Goal: Information Seeking & Learning: Check status

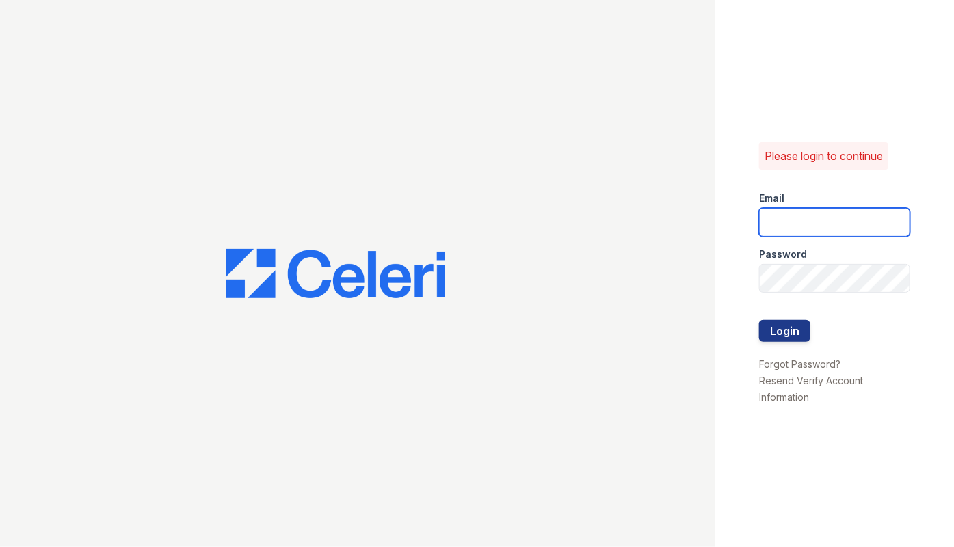
click at [800, 217] on input "email" at bounding box center [834, 222] width 151 height 29
type input "[EMAIL_ADDRESS][DOMAIN_NAME]"
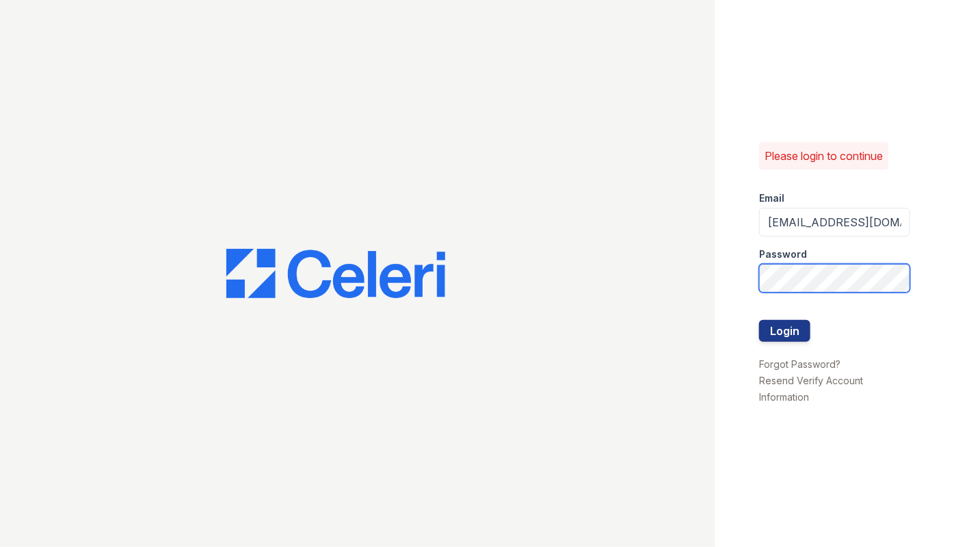
click at [759, 320] on button "Login" at bounding box center [784, 331] width 51 height 22
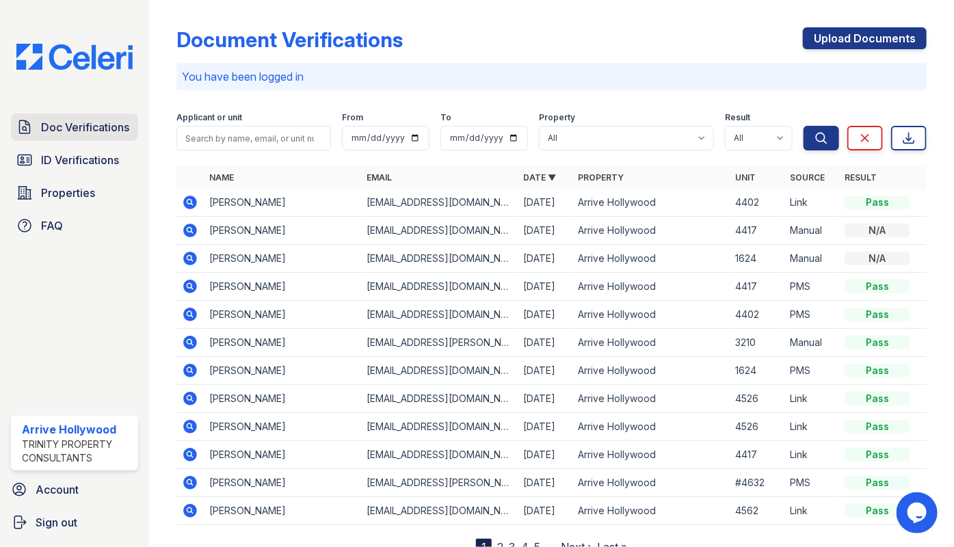
click at [79, 123] on span "Doc Verifications" at bounding box center [85, 127] width 88 height 16
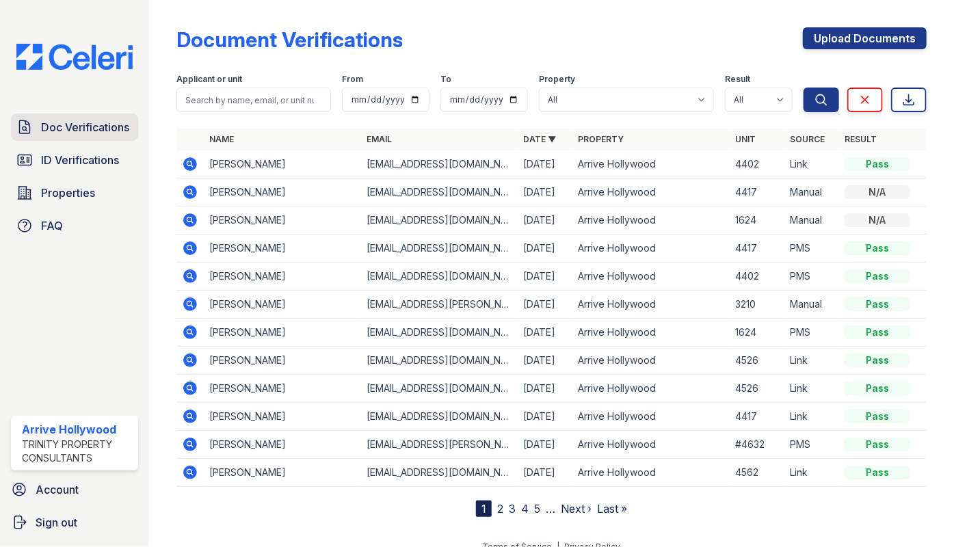
click at [48, 122] on span "Doc Verifications" at bounding box center [85, 127] width 88 height 16
click at [107, 135] on link "Doc Verifications" at bounding box center [74, 126] width 127 height 27
click at [77, 130] on span "Doc Verifications" at bounding box center [85, 127] width 88 height 16
click at [68, 161] on span "ID Verifications" at bounding box center [80, 160] width 78 height 16
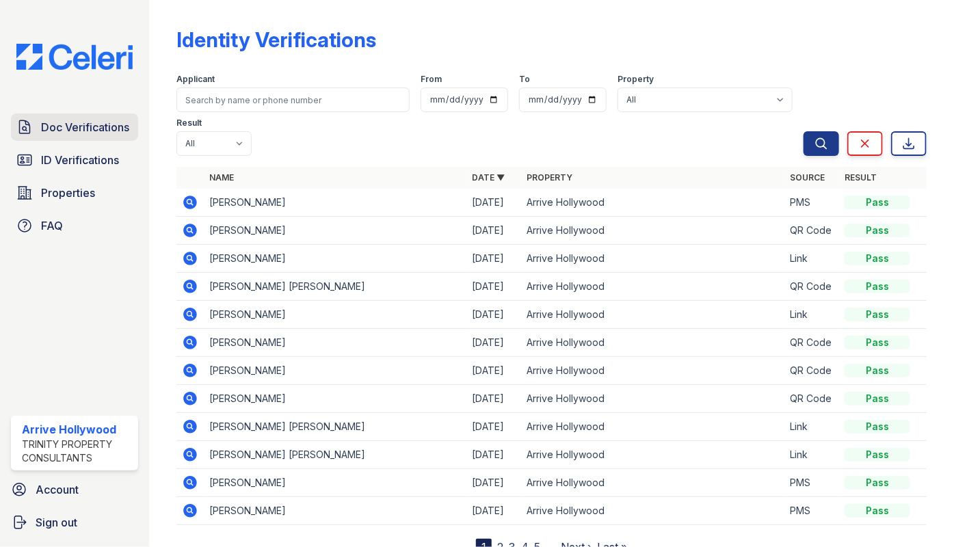
click at [65, 119] on span "Doc Verifications" at bounding box center [85, 127] width 88 height 16
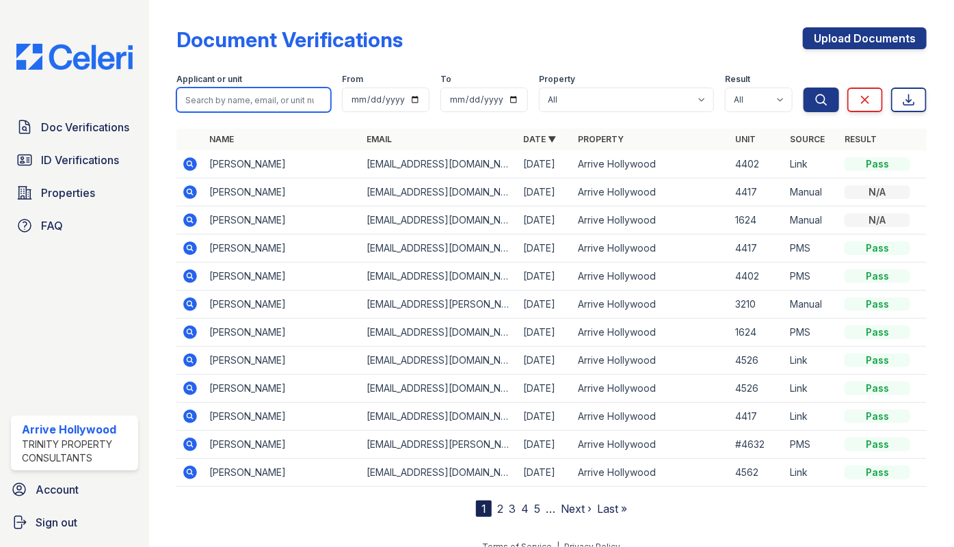
click at [249, 107] on input "search" at bounding box center [253, 100] width 154 height 25
type input "edgar"
click at [803, 88] on button "Search" at bounding box center [821, 100] width 36 height 25
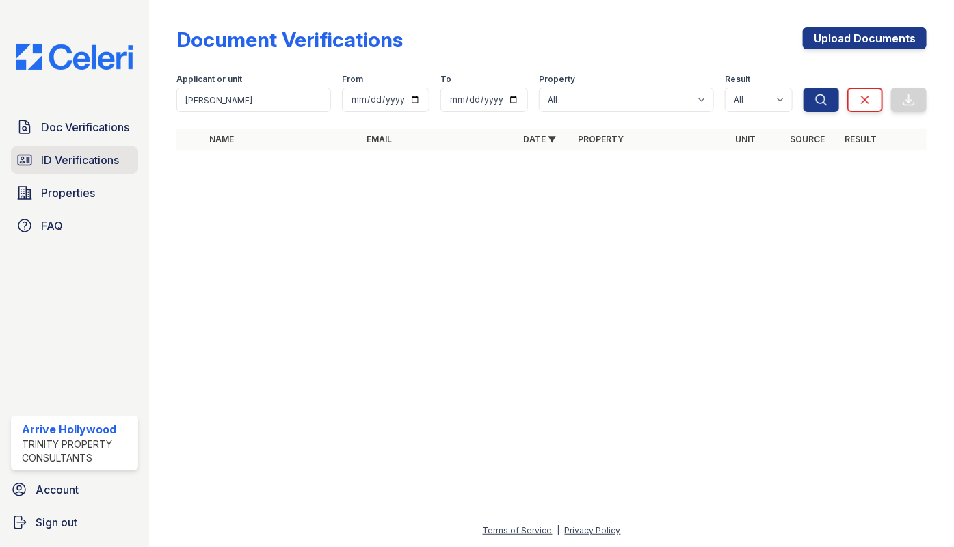
click at [69, 159] on span "ID Verifications" at bounding box center [80, 160] width 78 height 16
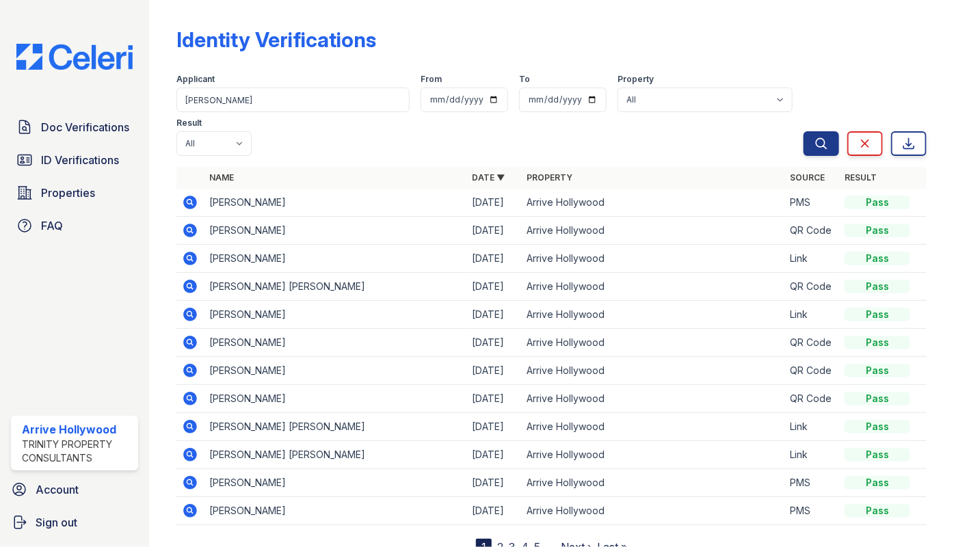
type input "edgar"
click at [803, 131] on button "Search" at bounding box center [821, 143] width 36 height 25
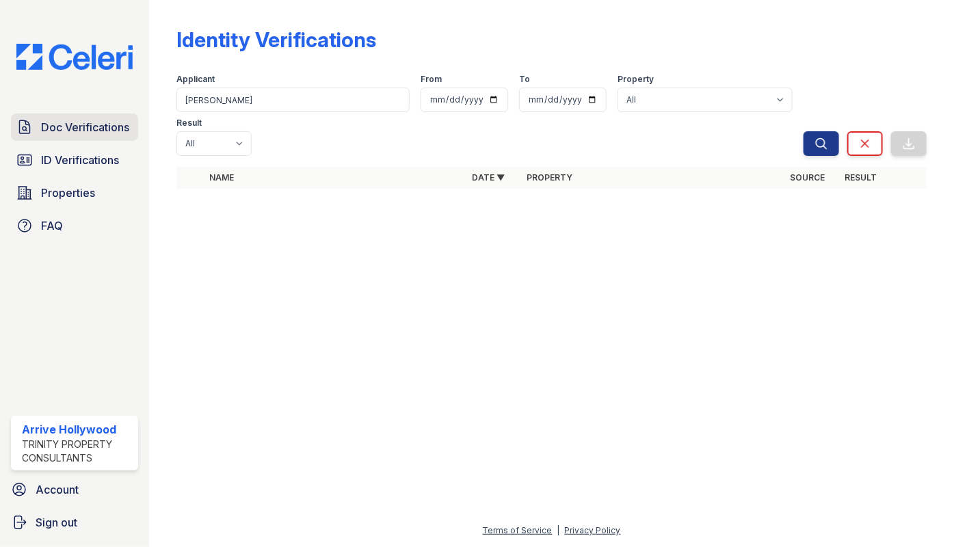
click at [48, 122] on span "Doc Verifications" at bounding box center [85, 127] width 88 height 16
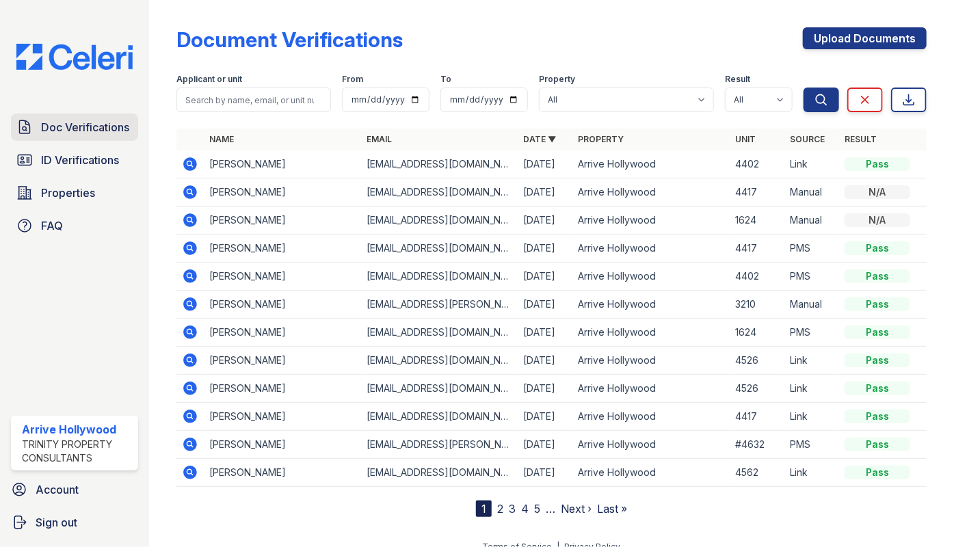
click at [43, 129] on span "Doc Verifications" at bounding box center [85, 127] width 88 height 16
click at [192, 163] on icon at bounding box center [191, 164] width 14 height 14
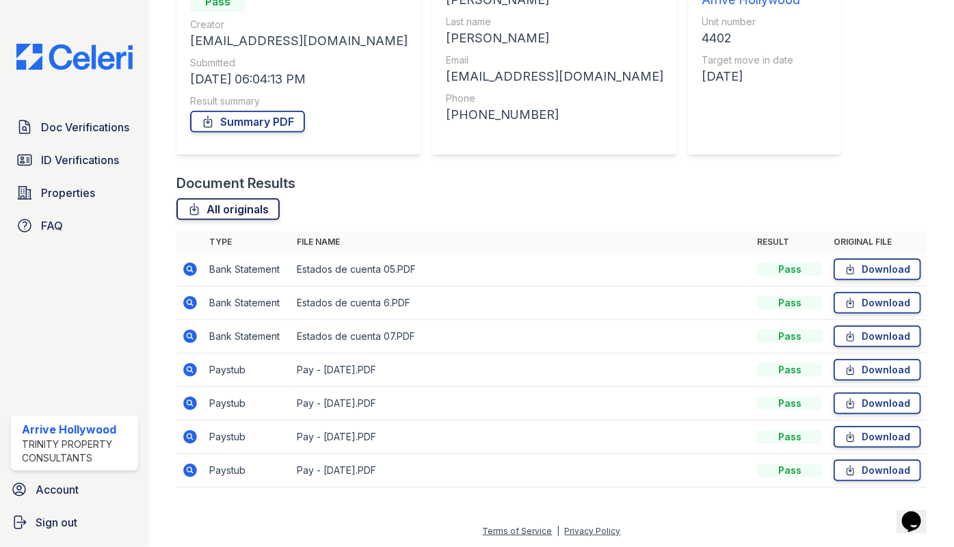
drag, startPoint x: 240, startPoint y: 202, endPoint x: 238, endPoint y: 211, distance: 9.1
click at [240, 202] on link "All originals" at bounding box center [227, 209] width 103 height 22
click at [252, 126] on link "Summary PDF" at bounding box center [247, 122] width 115 height 22
drag, startPoint x: 382, startPoint y: 213, endPoint x: 352, endPoint y: 211, distance: 30.1
click at [382, 213] on div "All originals" at bounding box center [551, 209] width 750 height 22
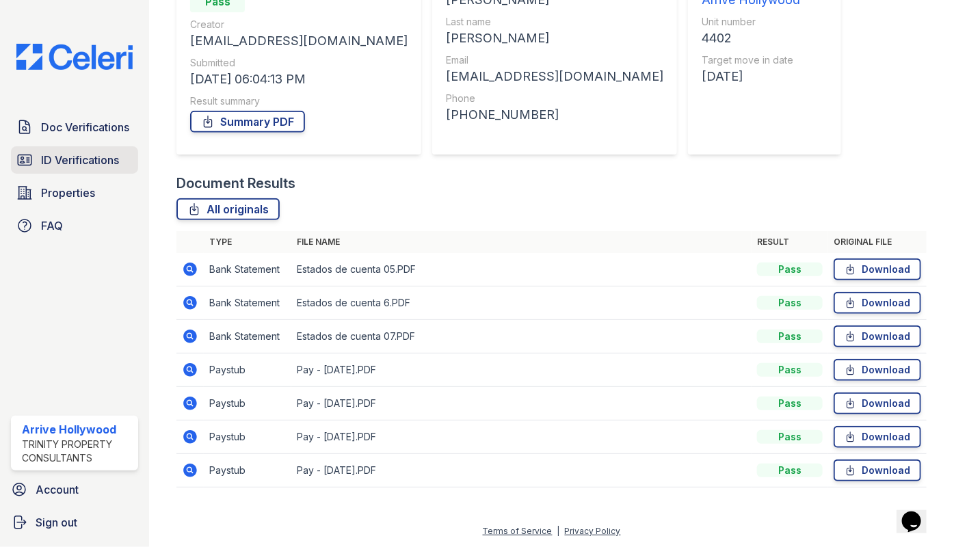
click at [67, 147] on link "ID Verifications" at bounding box center [74, 159] width 127 height 27
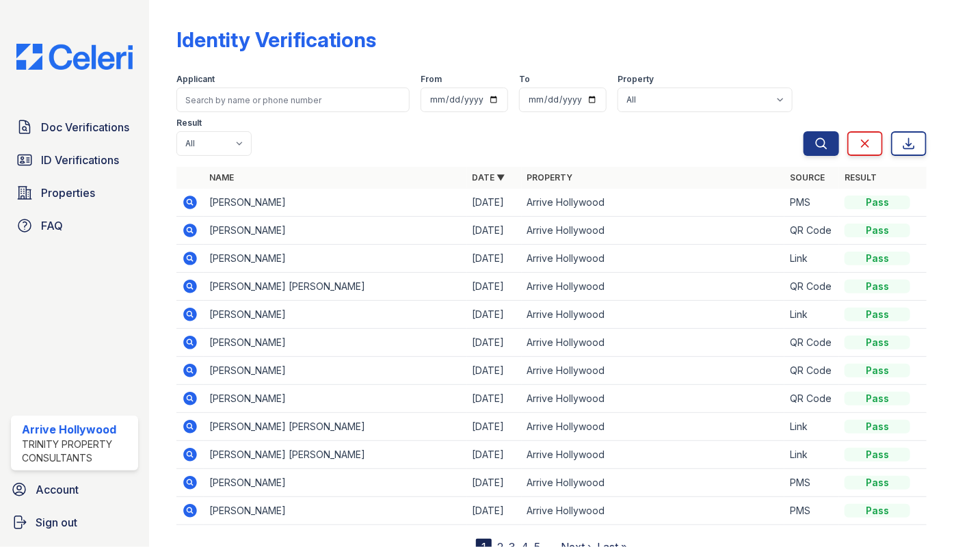
click at [189, 480] on icon at bounding box center [189, 481] width 3 height 3
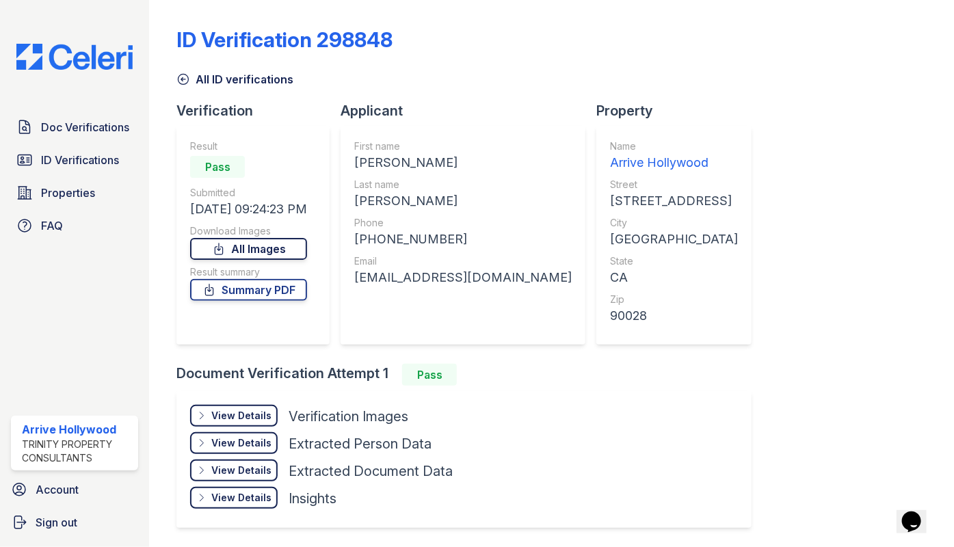
click at [234, 247] on link "All Images" at bounding box center [248, 249] width 117 height 22
drag, startPoint x: 470, startPoint y: 107, endPoint x: 435, endPoint y: 133, distance: 44.0
click at [470, 107] on div "Applicant" at bounding box center [468, 110] width 256 height 19
click at [269, 298] on link "Summary PDF" at bounding box center [248, 290] width 117 height 22
click at [440, 142] on div "First name" at bounding box center [462, 146] width 217 height 14
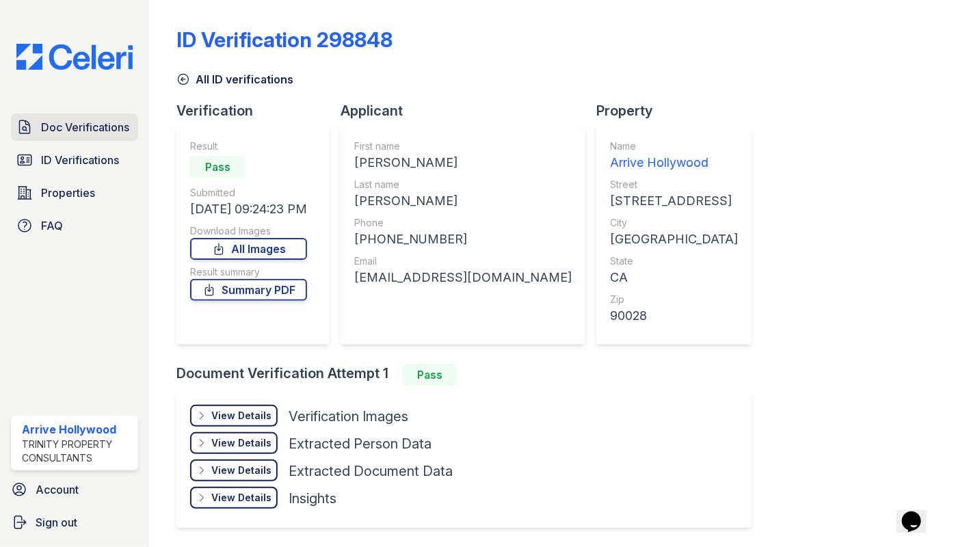
click at [64, 120] on span "Doc Verifications" at bounding box center [85, 127] width 88 height 16
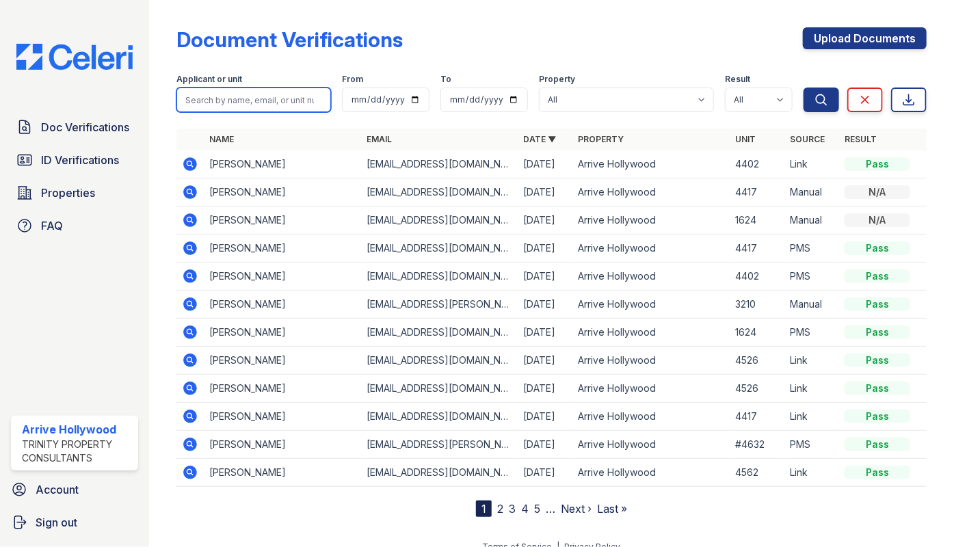
click at [225, 103] on input "search" at bounding box center [253, 100] width 154 height 25
click at [191, 277] on icon at bounding box center [190, 276] width 16 height 16
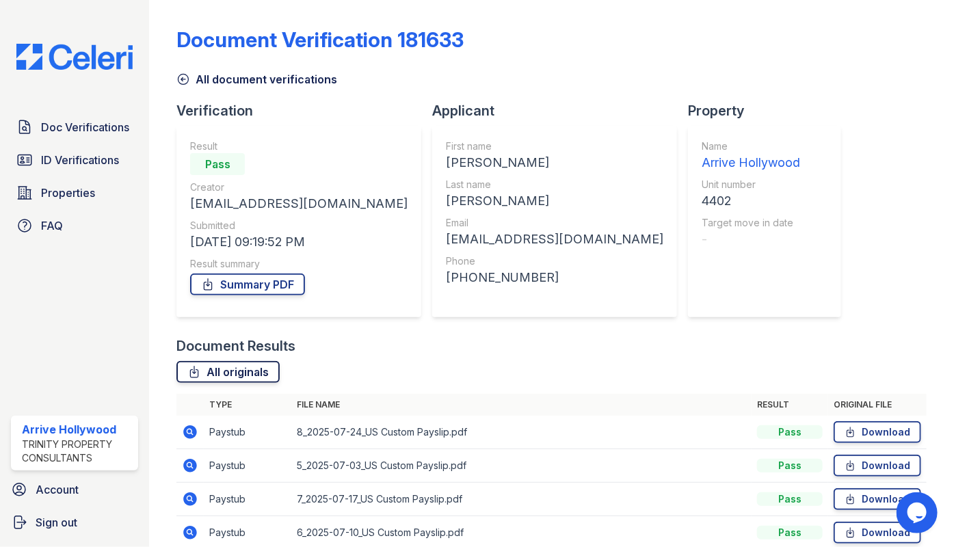
click at [227, 372] on link "All originals" at bounding box center [227, 372] width 103 height 22
click at [214, 290] on icon at bounding box center [208, 285] width 14 height 14
drag, startPoint x: 373, startPoint y: 165, endPoint x: 318, endPoint y: 165, distance: 54.7
click at [373, 165] on div "Result Pass Creator granadosjorge9519@gmail.com Submitted 08/22/25 09:19:52 PM …" at bounding box center [298, 221] width 245 height 191
click at [81, 157] on span "ID Verifications" at bounding box center [80, 160] width 78 height 16
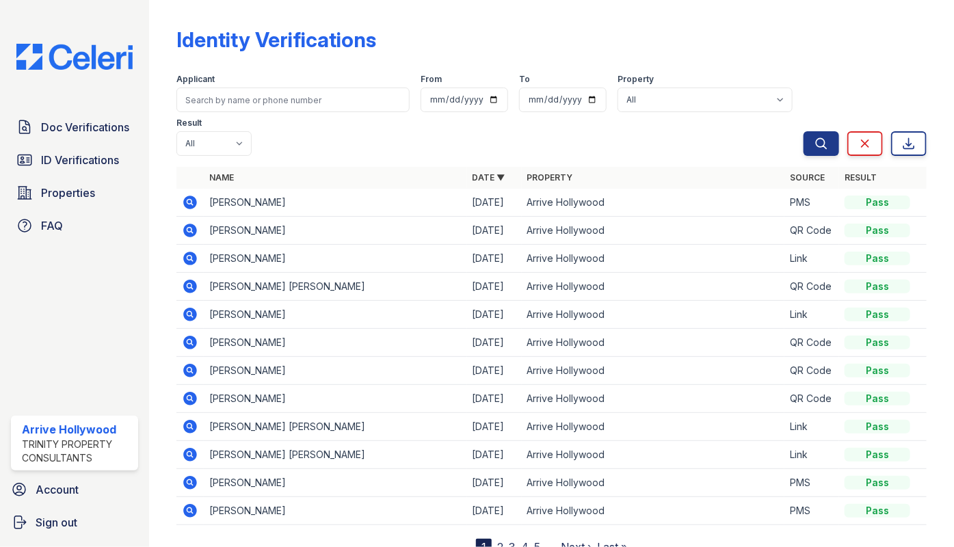
click at [190, 508] on icon at bounding box center [189, 509] width 3 height 3
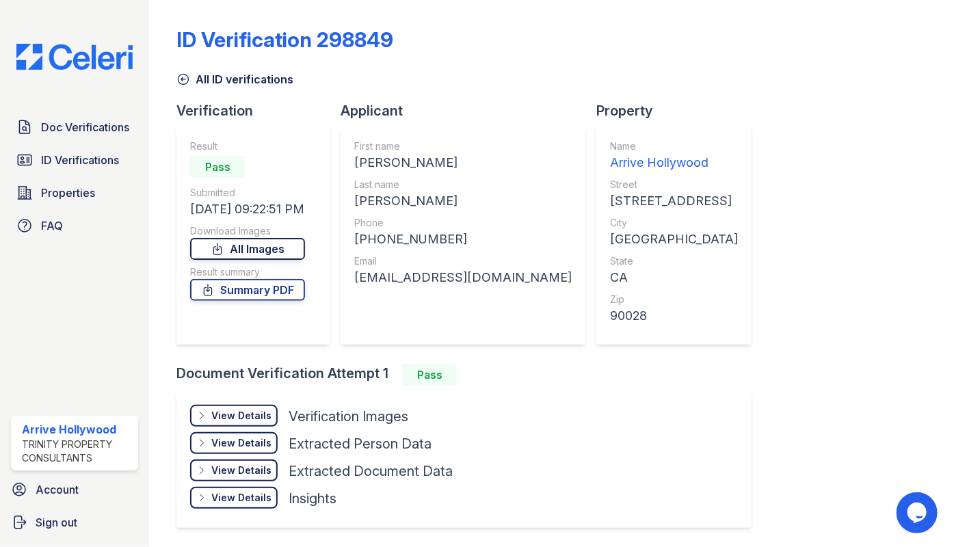
click at [255, 245] on link "All Images" at bounding box center [247, 249] width 115 height 22
click at [252, 164] on div "Pass" at bounding box center [247, 166] width 115 height 27
click at [258, 293] on link "Summary PDF" at bounding box center [247, 290] width 115 height 22
click at [523, 198] on div "Granados" at bounding box center [462, 200] width 217 height 19
click at [68, 122] on span "Doc Verifications" at bounding box center [85, 127] width 88 height 16
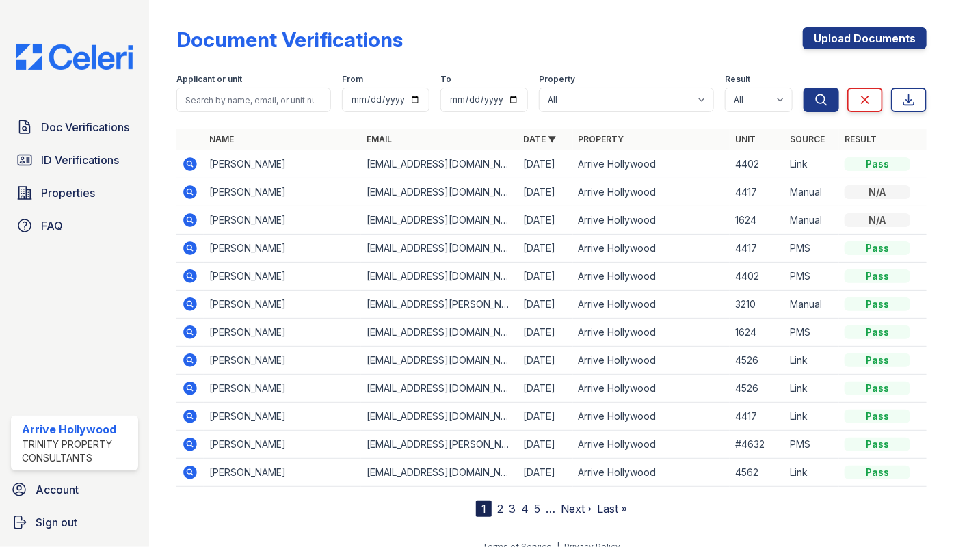
click at [191, 159] on icon at bounding box center [191, 164] width 14 height 14
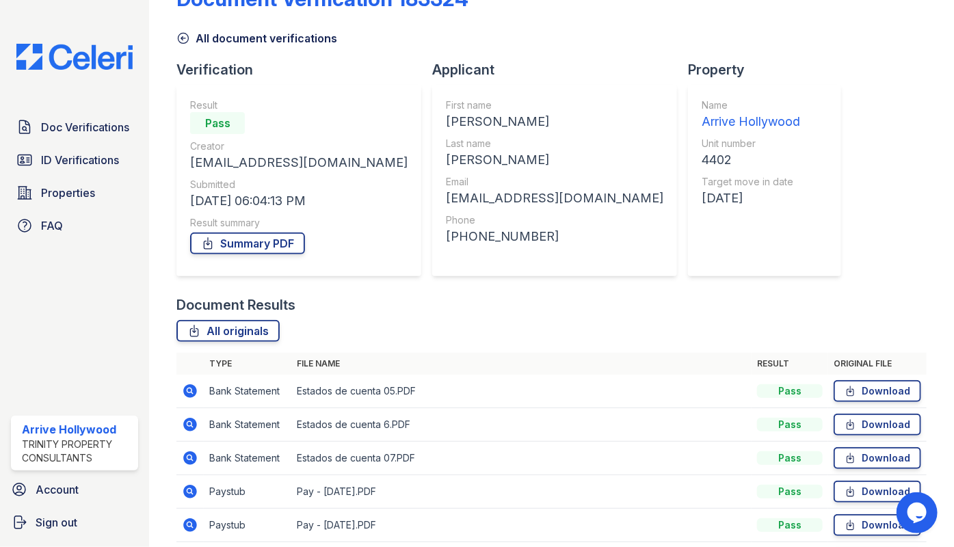
scroll to position [163, 0]
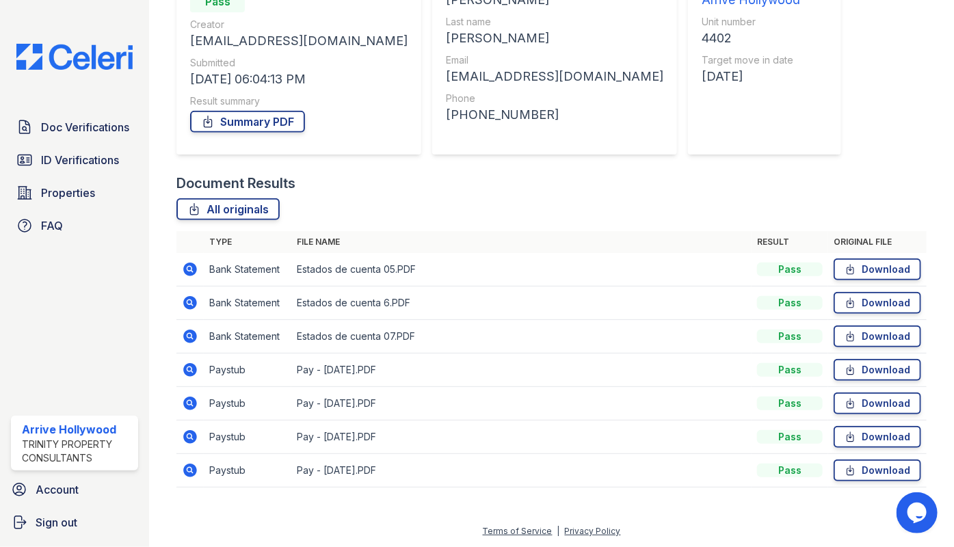
click at [193, 269] on icon at bounding box center [191, 270] width 14 height 14
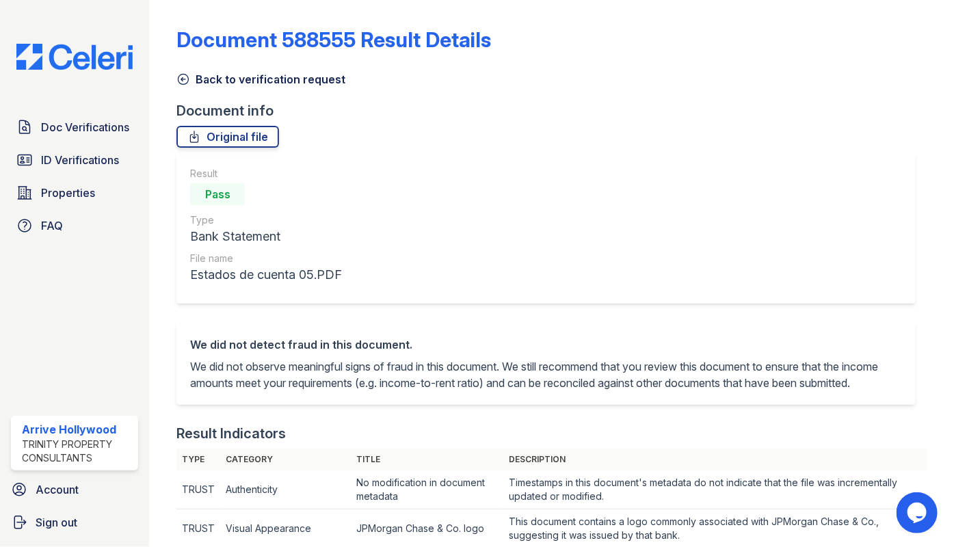
click at [187, 80] on icon at bounding box center [183, 79] width 14 height 14
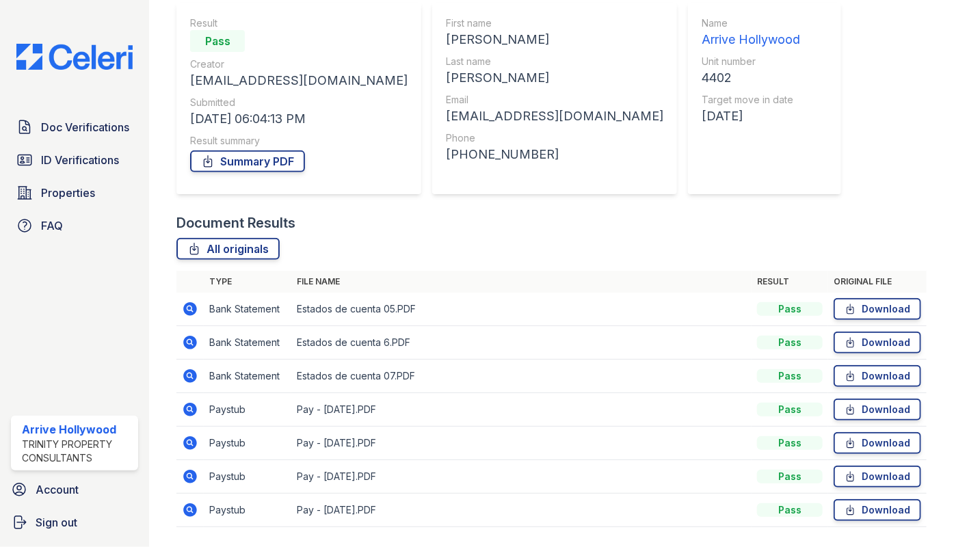
scroll to position [124, 0]
click at [188, 338] on icon at bounding box center [190, 342] width 16 height 16
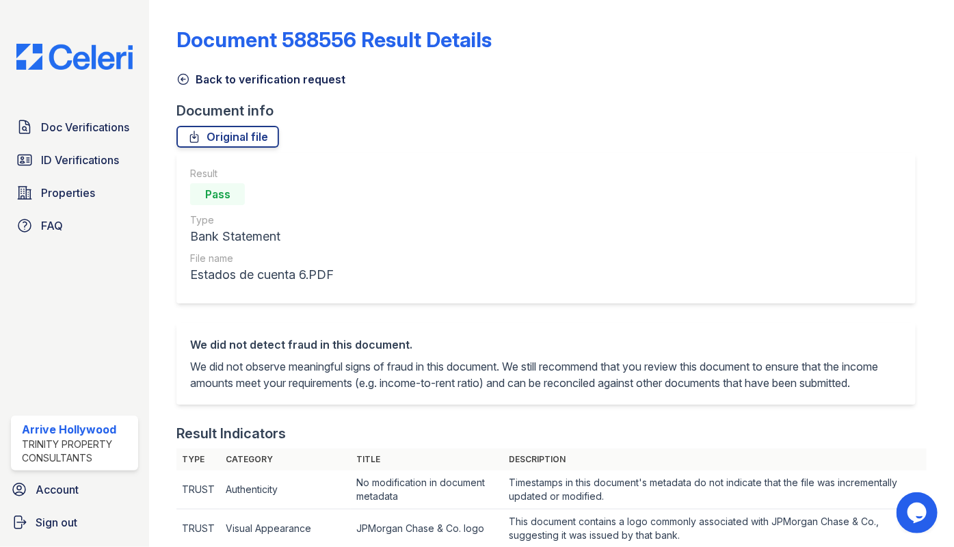
click at [179, 82] on icon at bounding box center [183, 80] width 10 height 10
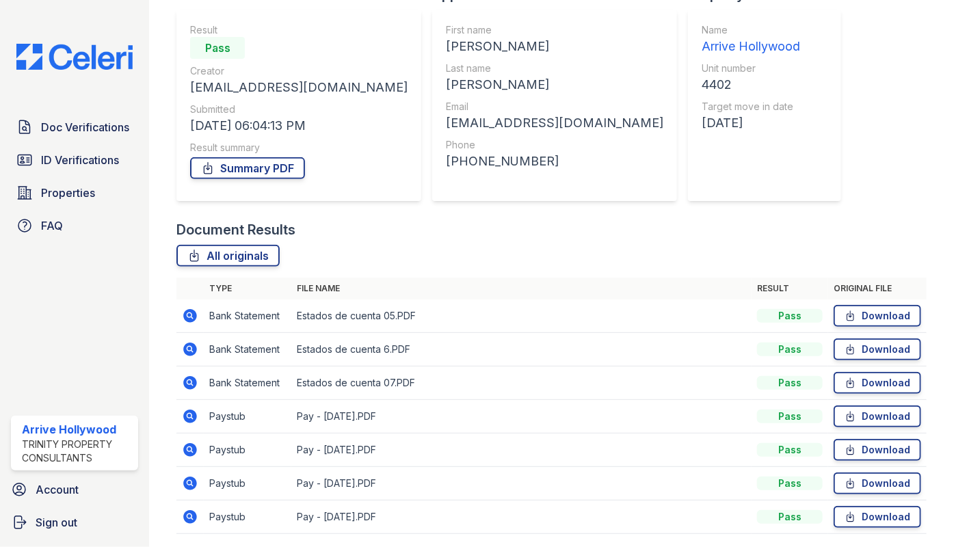
scroll to position [124, 0]
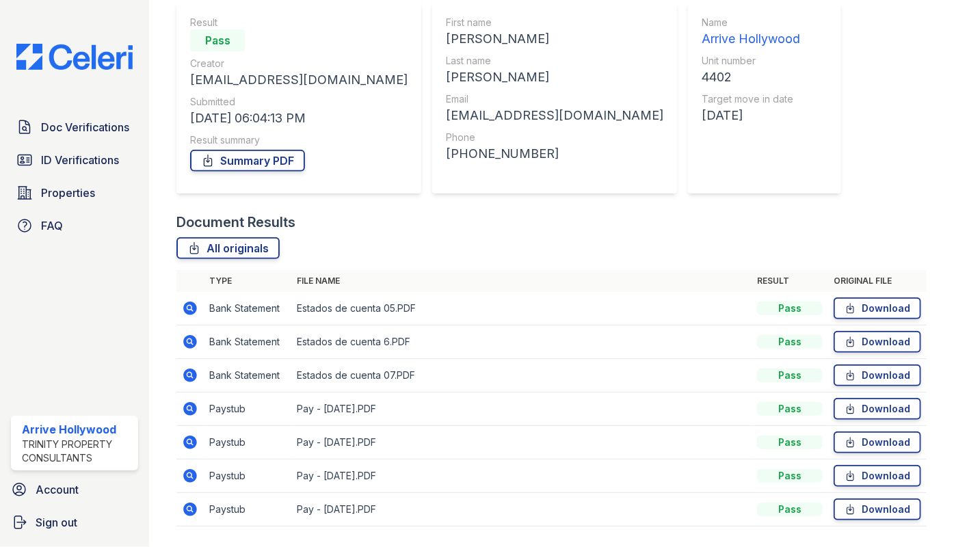
click at [189, 376] on icon at bounding box center [190, 375] width 16 height 16
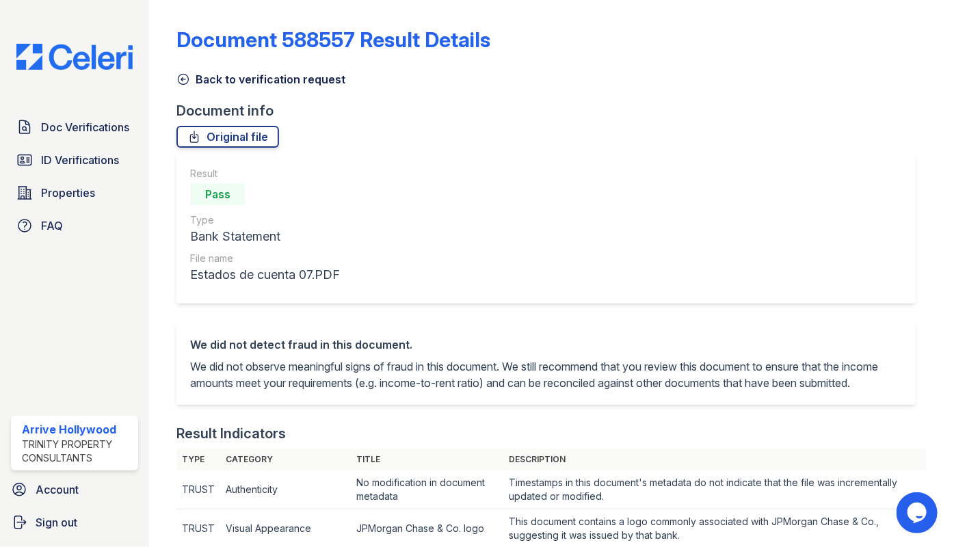
click at [181, 80] on icon at bounding box center [183, 79] width 14 height 14
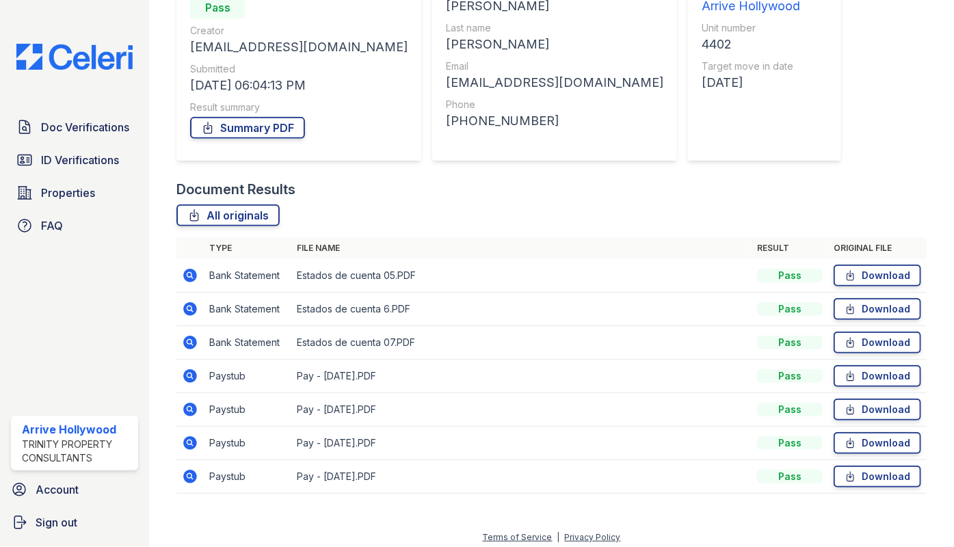
scroll to position [163, 0]
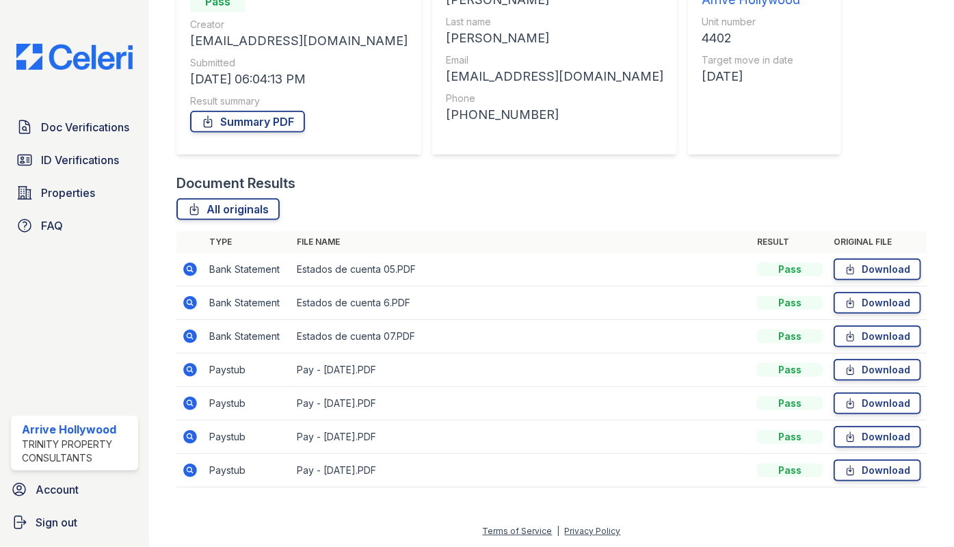
click at [191, 370] on icon at bounding box center [190, 370] width 16 height 16
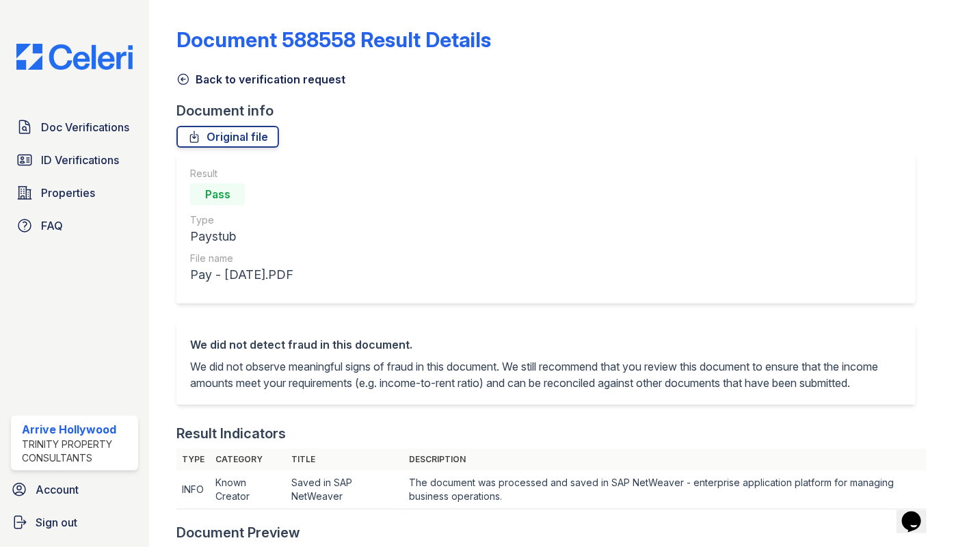
click at [189, 79] on icon at bounding box center [183, 80] width 10 height 10
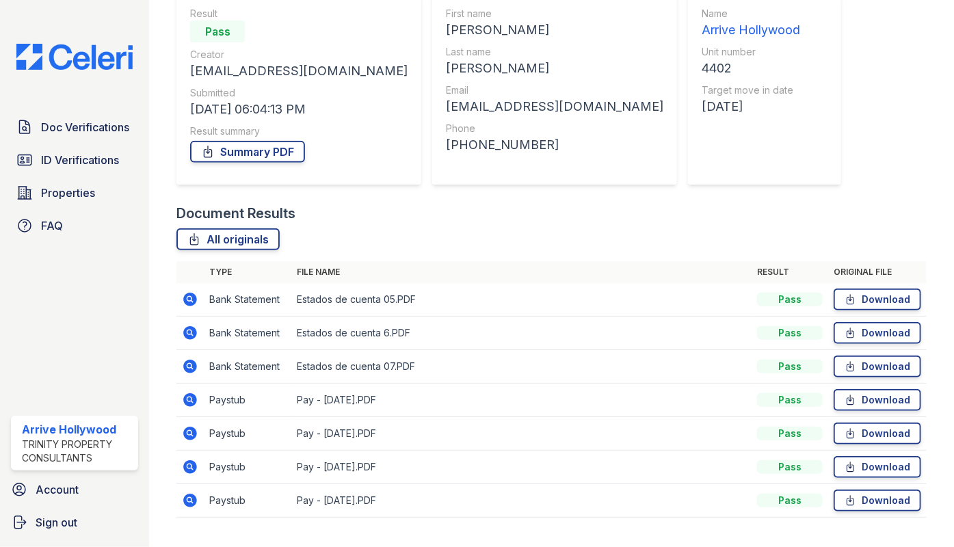
scroll to position [163, 0]
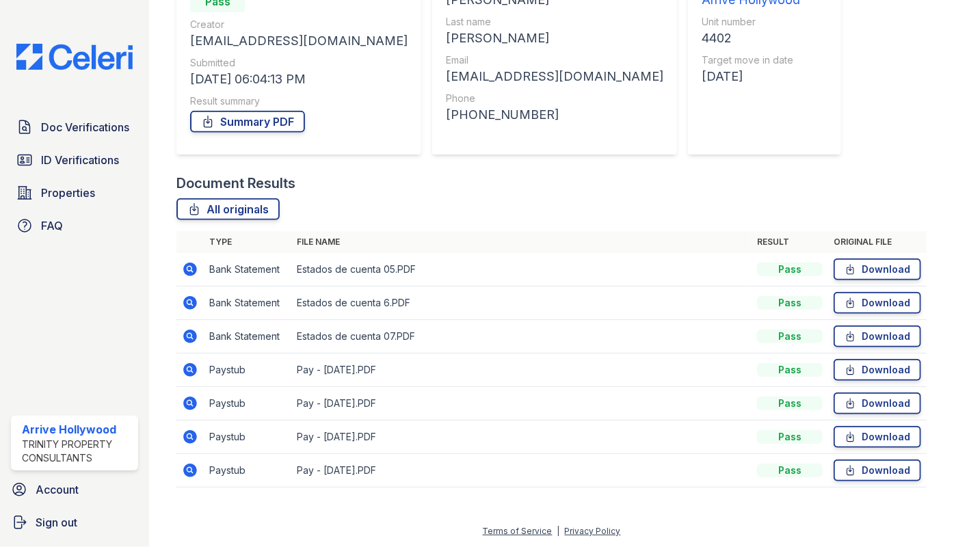
click at [187, 404] on icon at bounding box center [191, 403] width 14 height 14
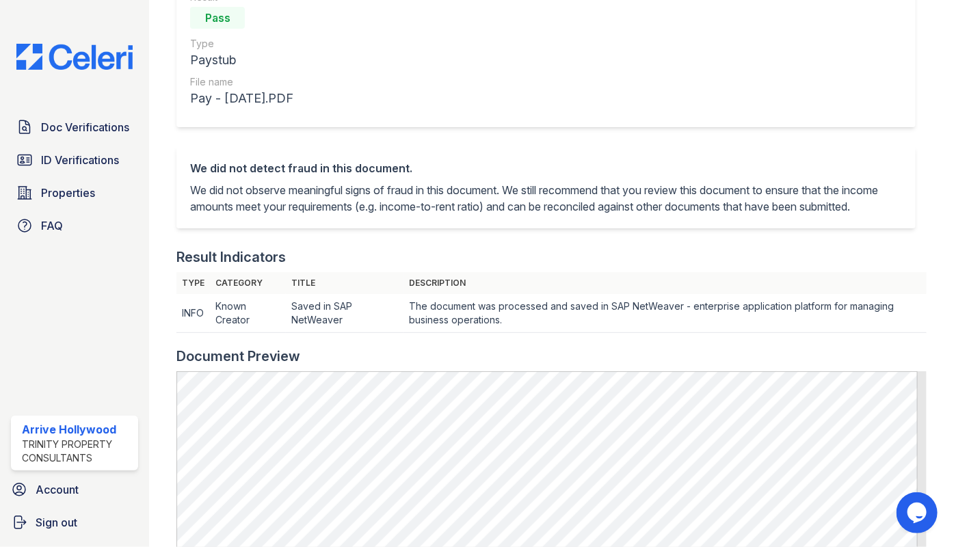
scroll to position [62, 0]
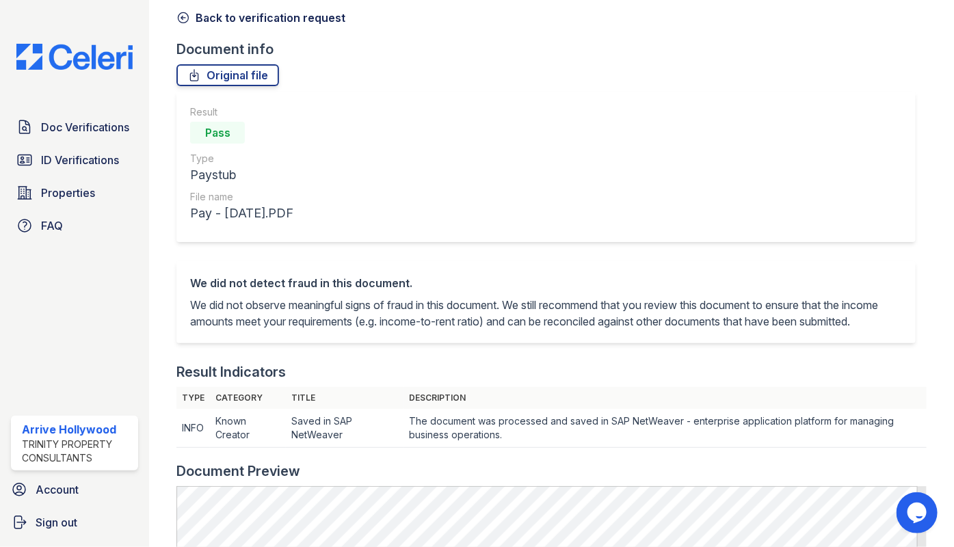
click at [179, 11] on icon at bounding box center [183, 18] width 14 height 14
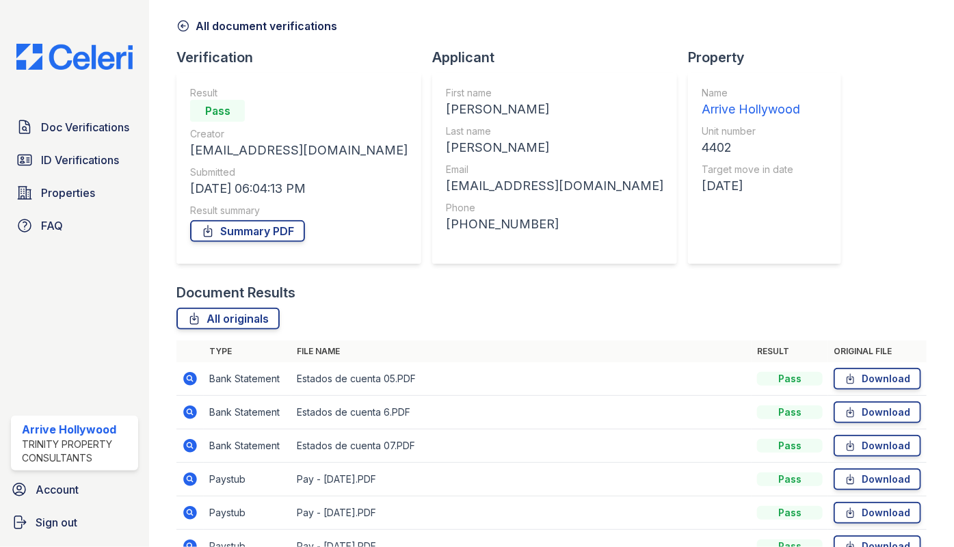
scroll to position [163, 0]
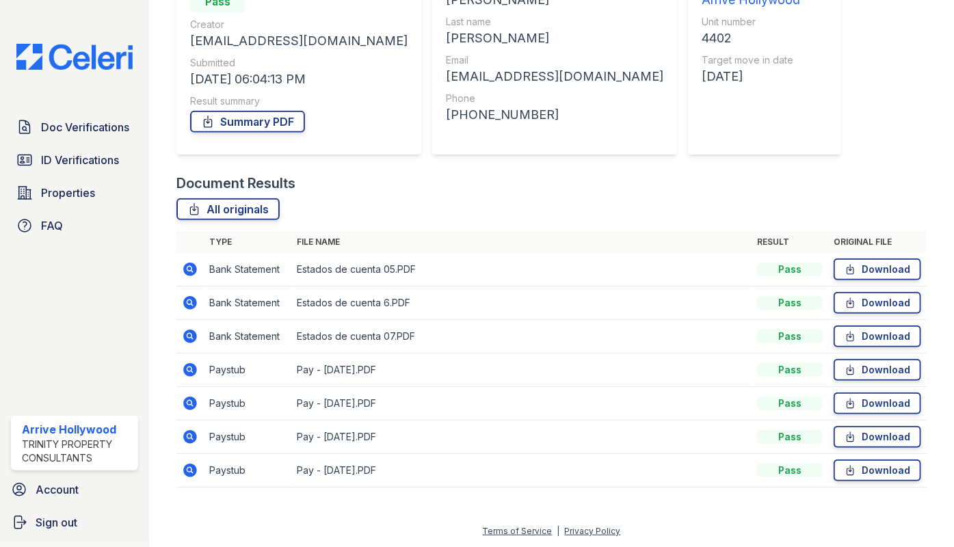
click at [190, 436] on icon at bounding box center [189, 435] width 3 height 3
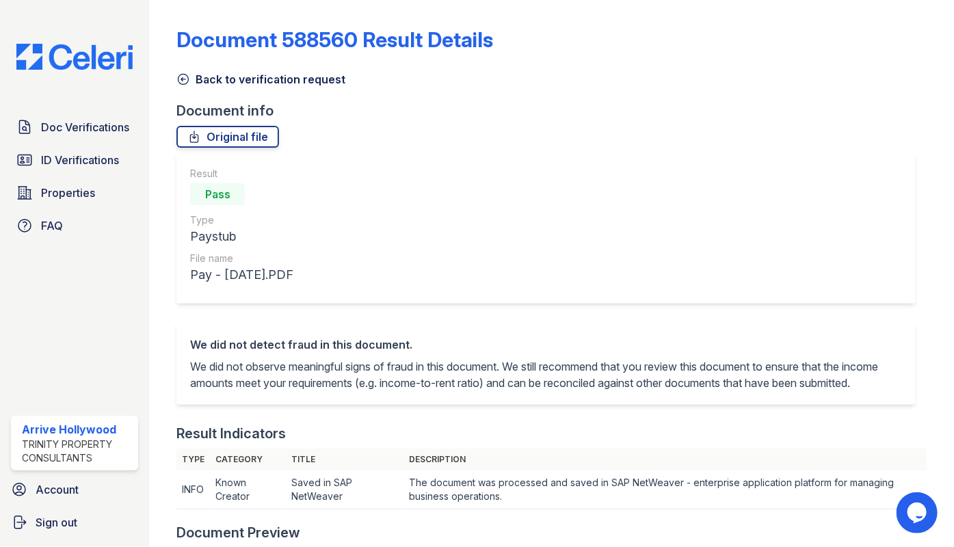
click at [183, 77] on icon at bounding box center [183, 79] width 14 height 14
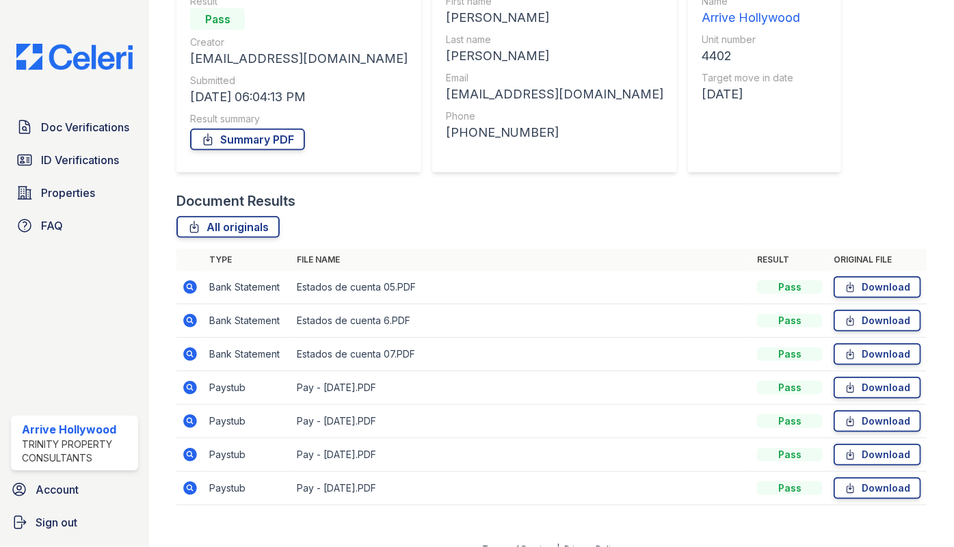
scroll to position [163, 0]
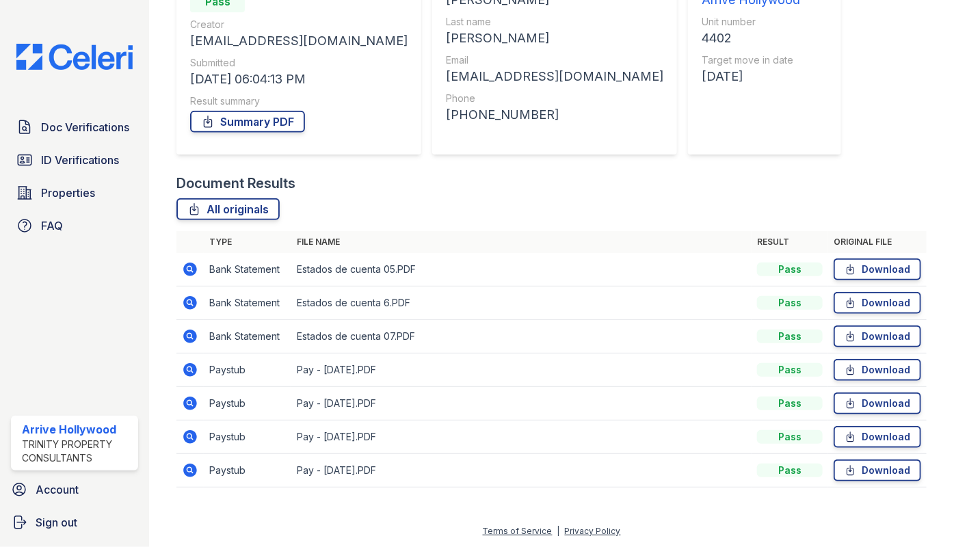
click at [187, 471] on icon at bounding box center [191, 470] width 14 height 14
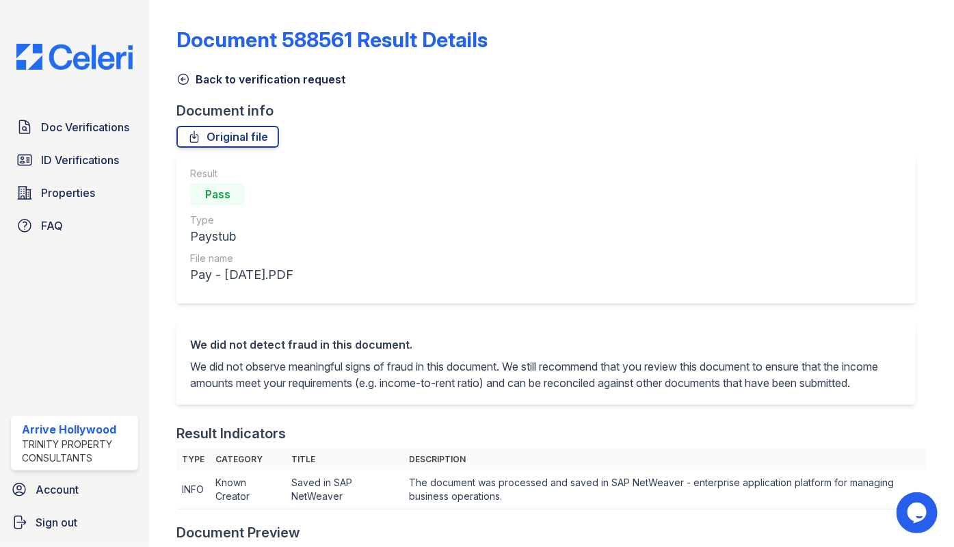
click at [178, 75] on icon at bounding box center [183, 79] width 14 height 14
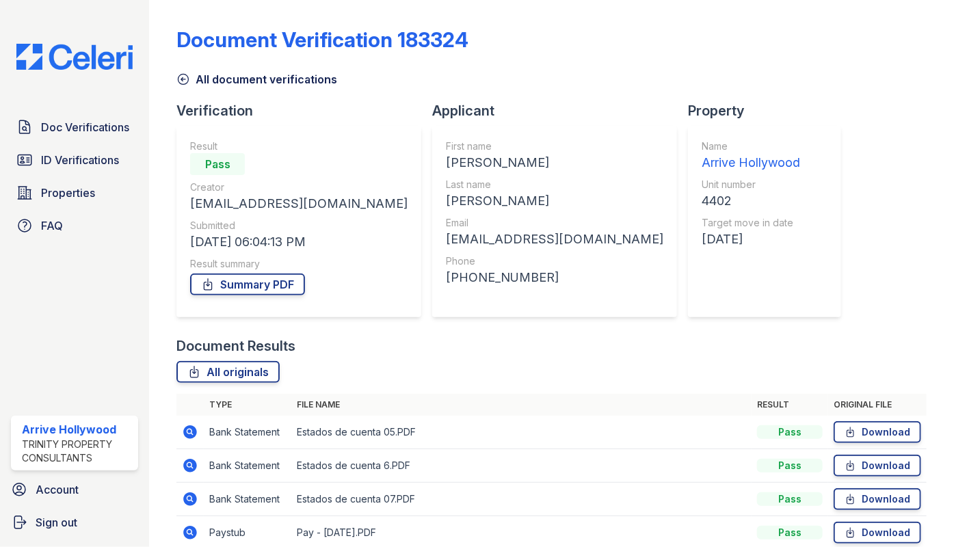
click at [185, 83] on icon at bounding box center [183, 79] width 14 height 14
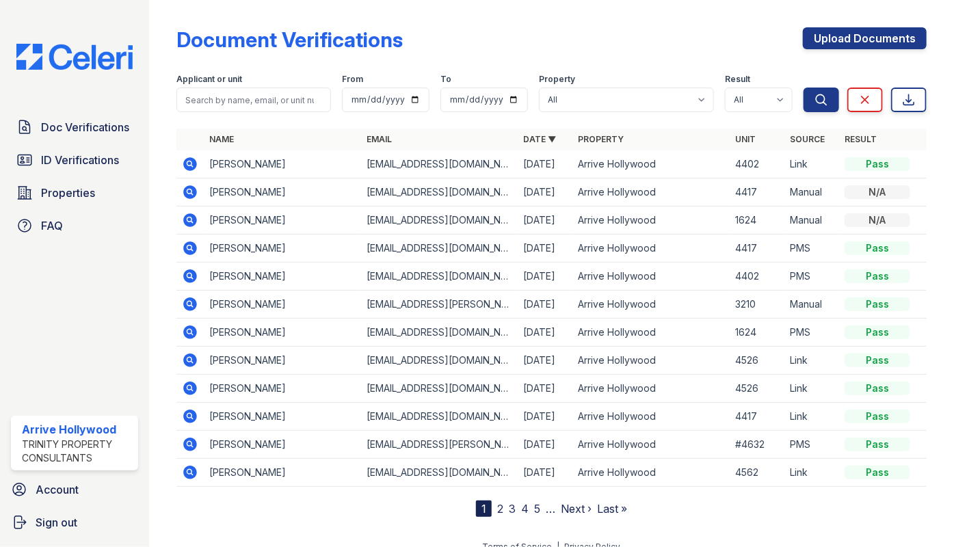
click at [187, 275] on icon at bounding box center [190, 276] width 16 height 16
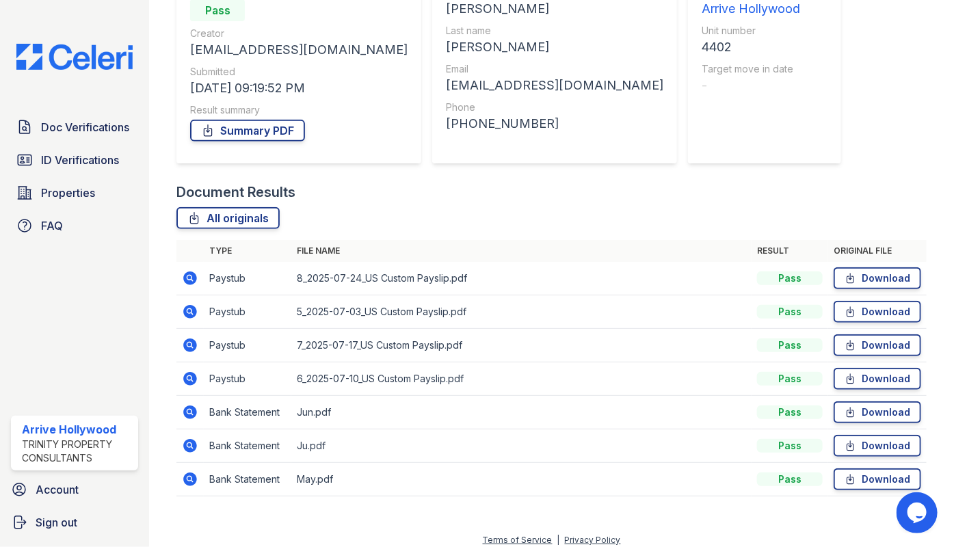
scroll to position [163, 0]
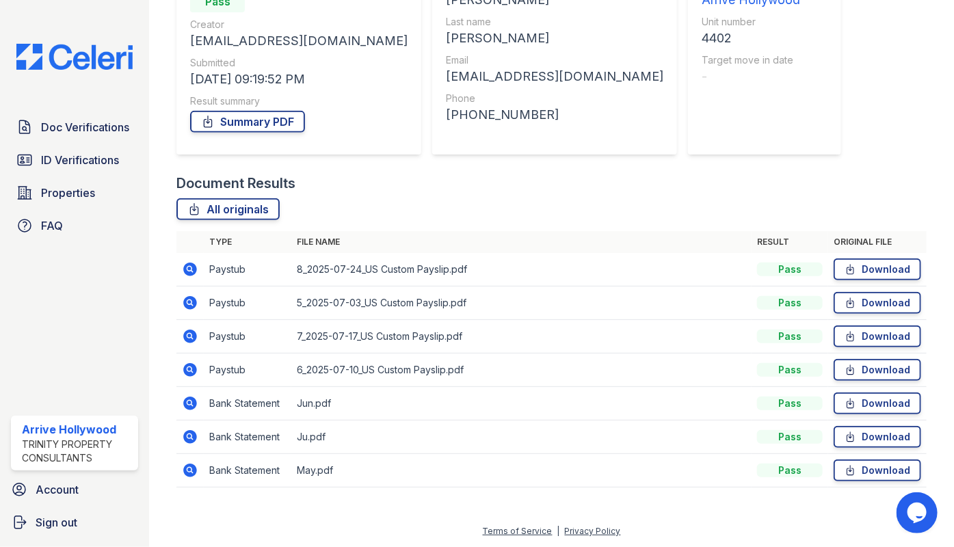
click at [187, 400] on icon at bounding box center [190, 403] width 16 height 16
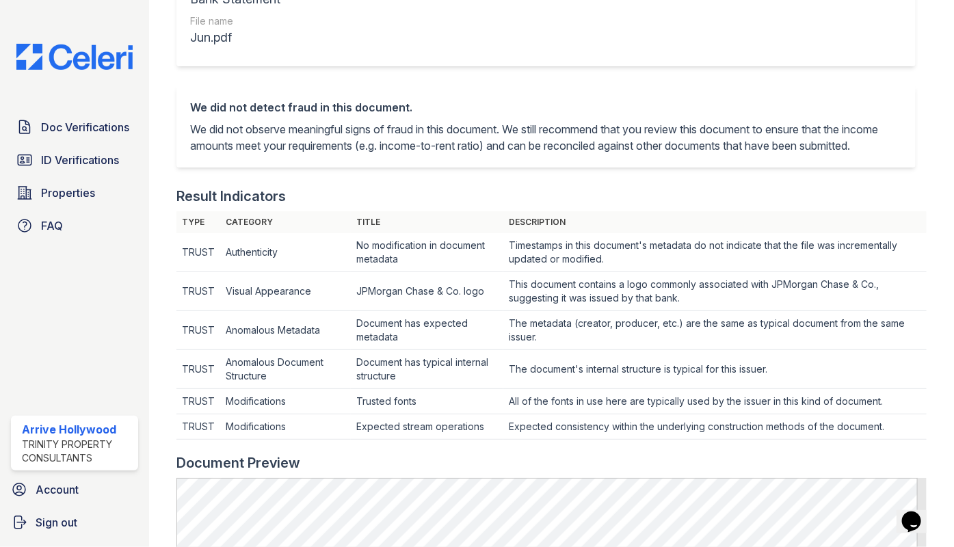
scroll to position [31, 0]
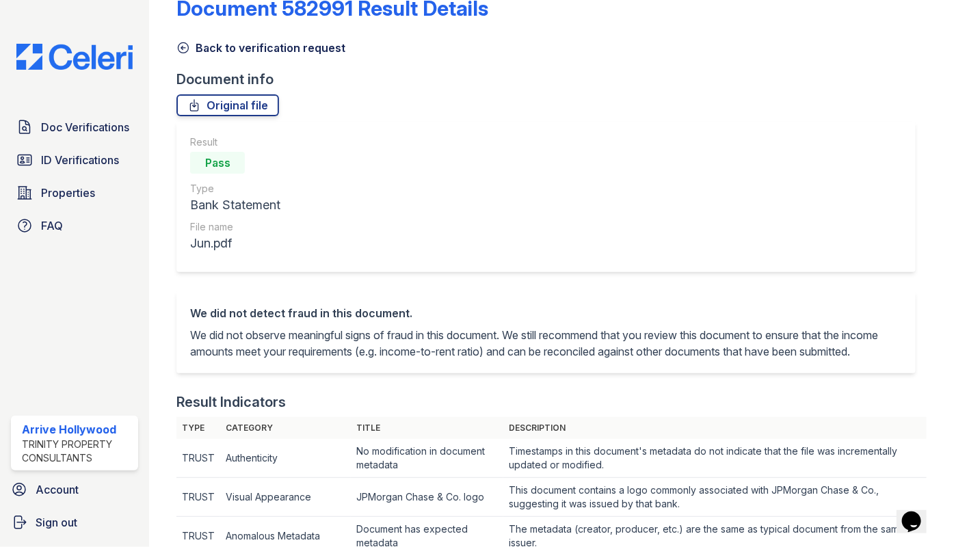
click at [185, 46] on icon at bounding box center [183, 48] width 14 height 14
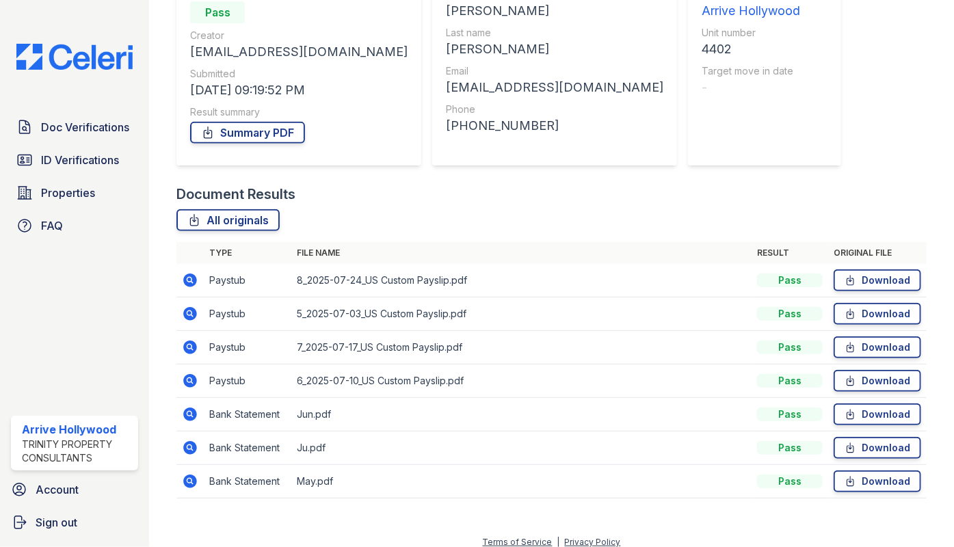
scroll to position [163, 0]
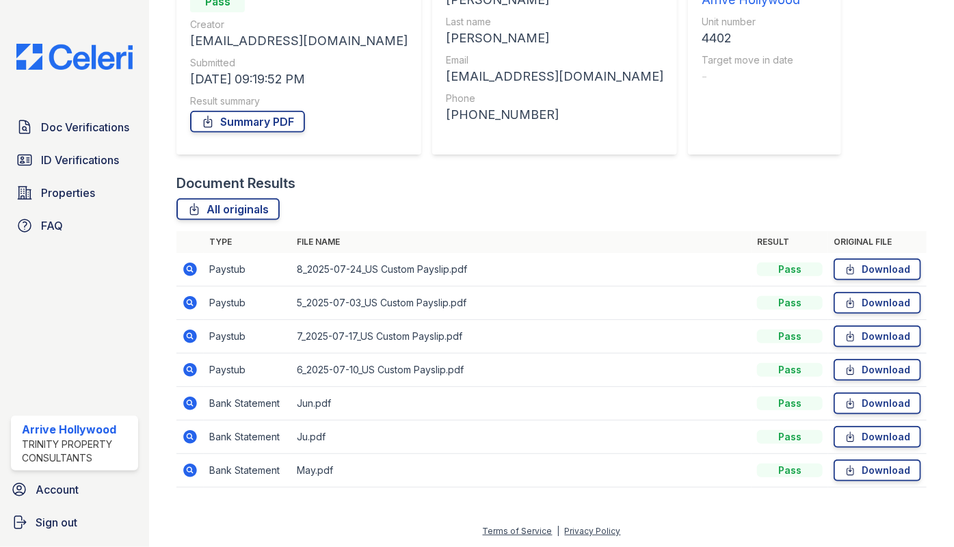
click at [188, 433] on icon at bounding box center [190, 437] width 16 height 16
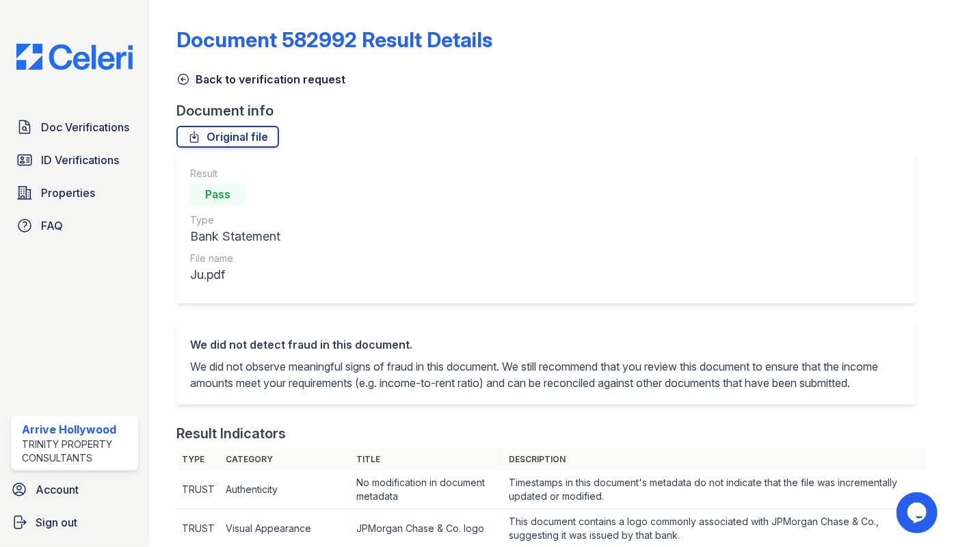
click at [186, 79] on icon at bounding box center [183, 79] width 14 height 14
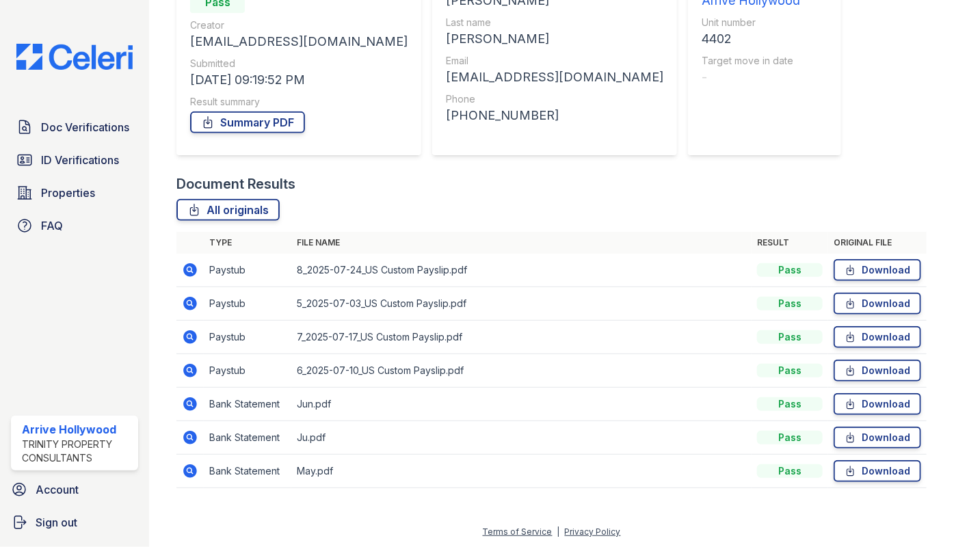
scroll to position [163, 0]
click at [189, 465] on icon at bounding box center [191, 470] width 14 height 14
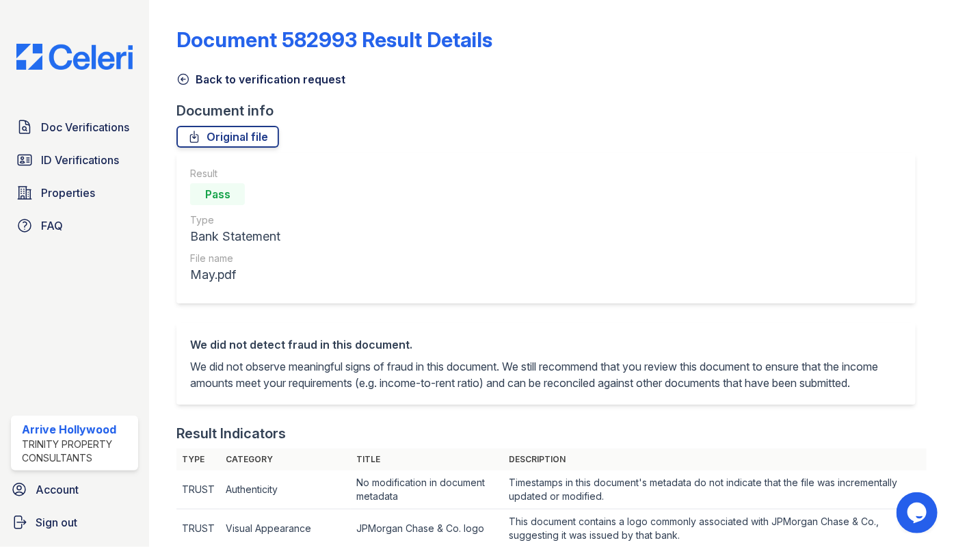
click at [180, 76] on icon at bounding box center [183, 79] width 14 height 14
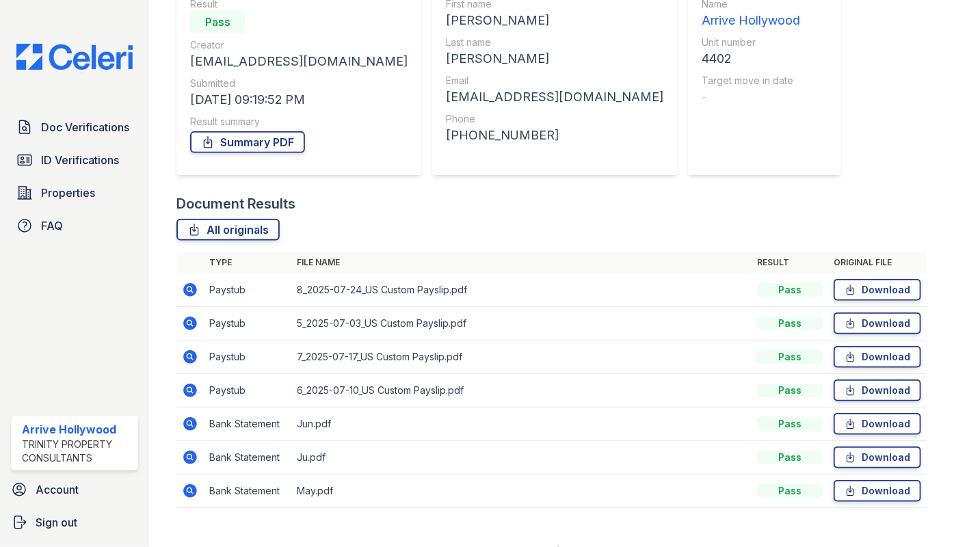
scroll to position [163, 0]
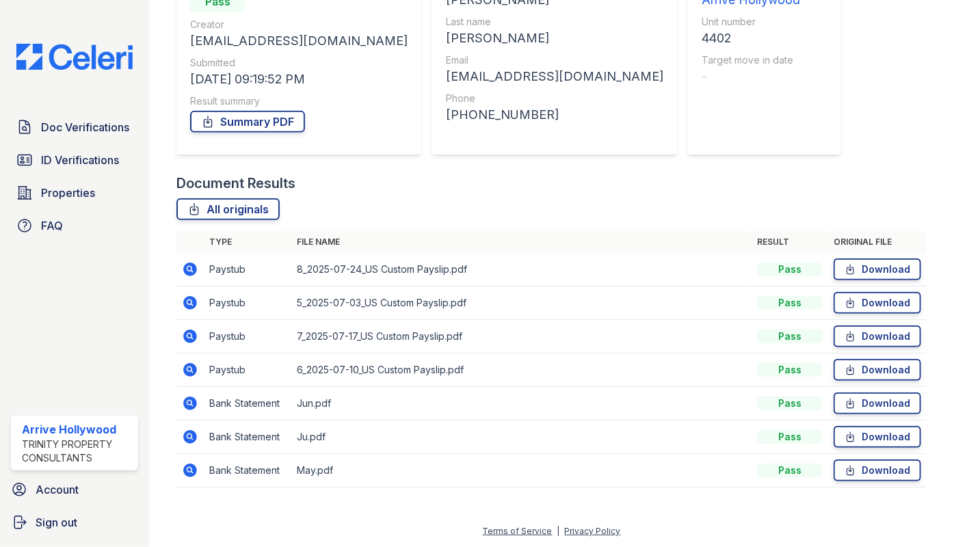
click at [193, 269] on icon at bounding box center [191, 270] width 14 height 14
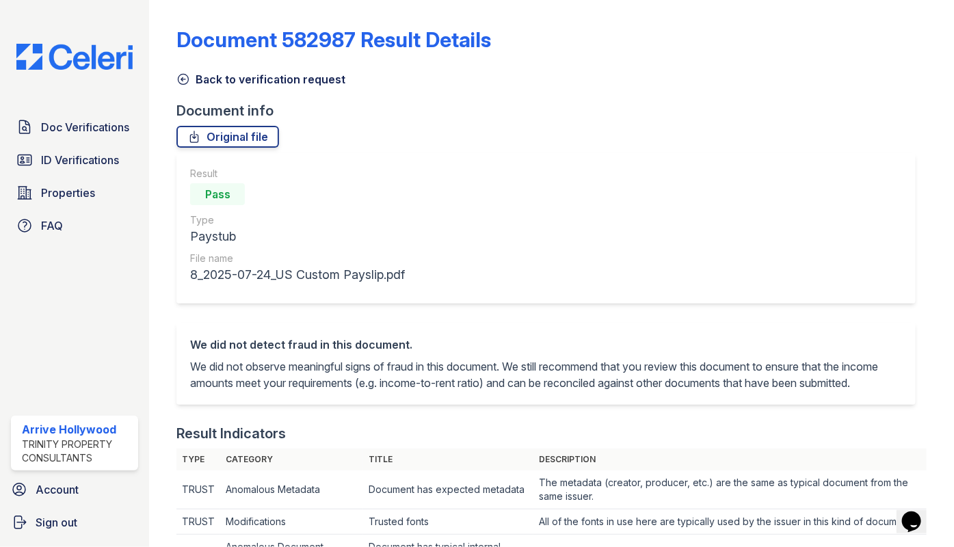
click at [181, 81] on icon at bounding box center [183, 79] width 14 height 14
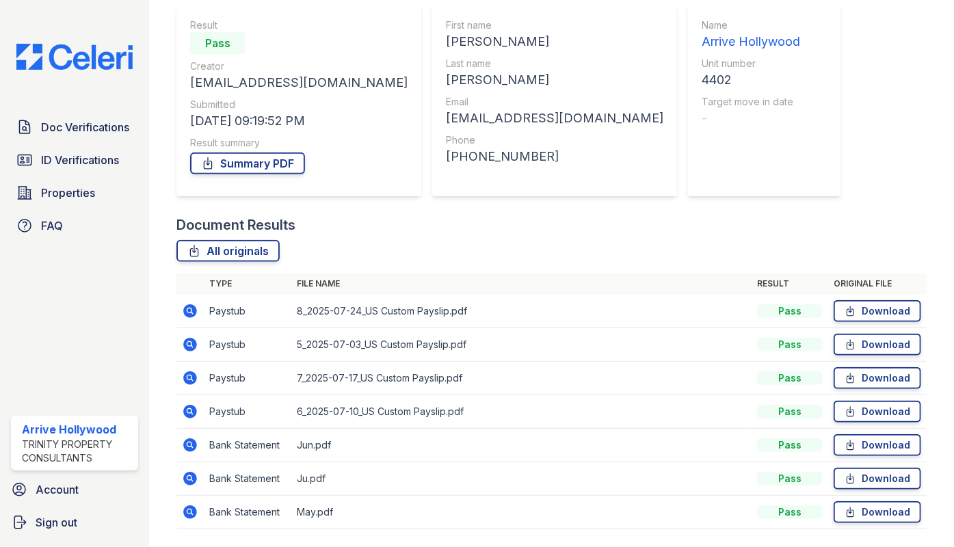
scroll to position [124, 0]
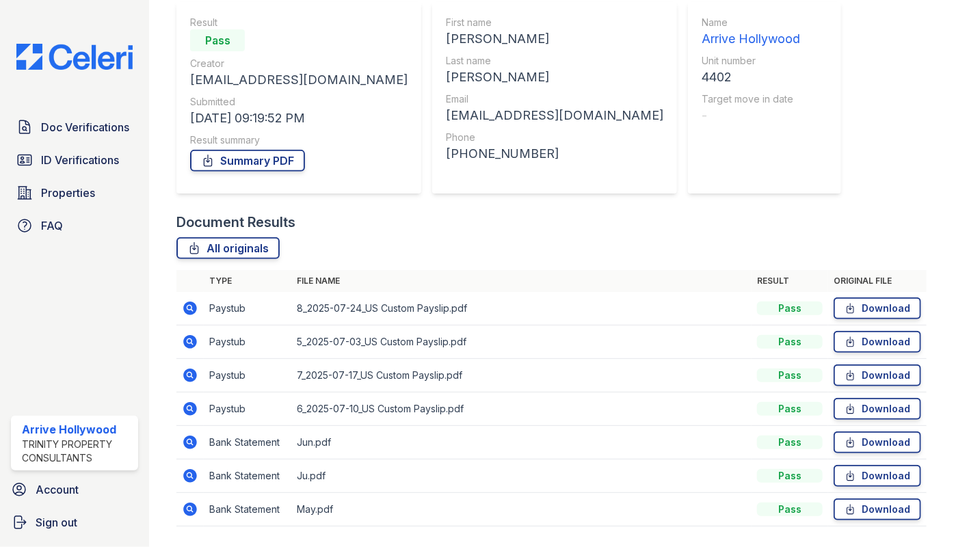
click at [193, 340] on icon at bounding box center [191, 342] width 14 height 14
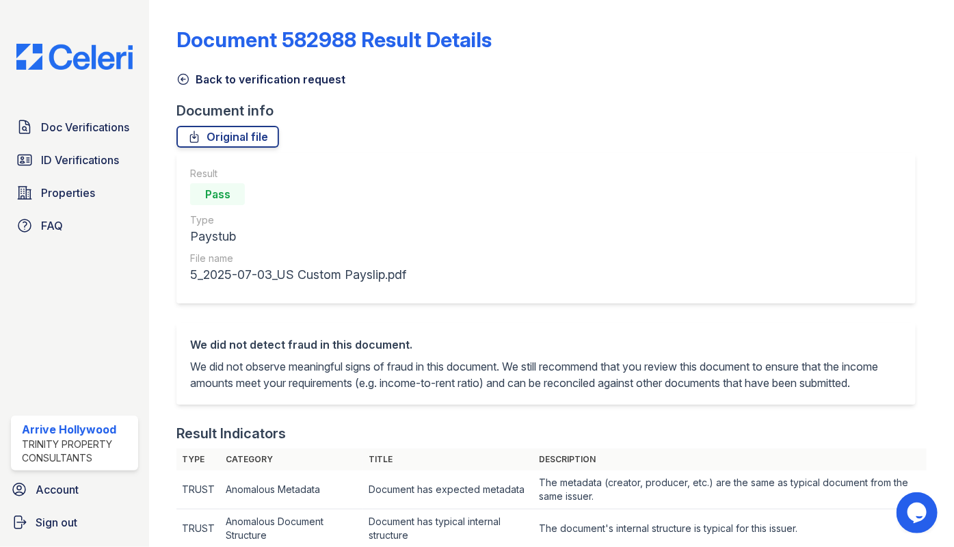
click at [187, 75] on icon at bounding box center [183, 80] width 10 height 10
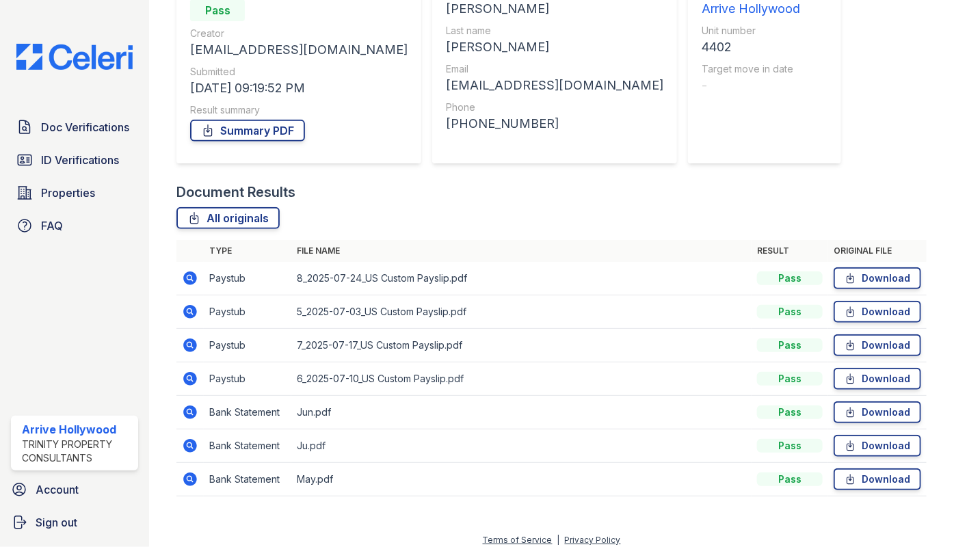
scroll to position [163, 0]
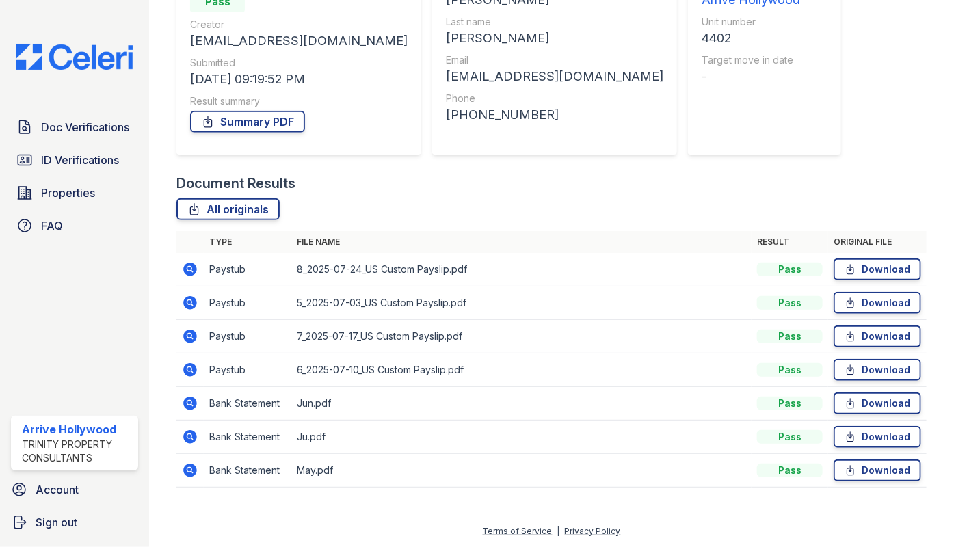
click at [186, 334] on icon at bounding box center [191, 336] width 14 height 14
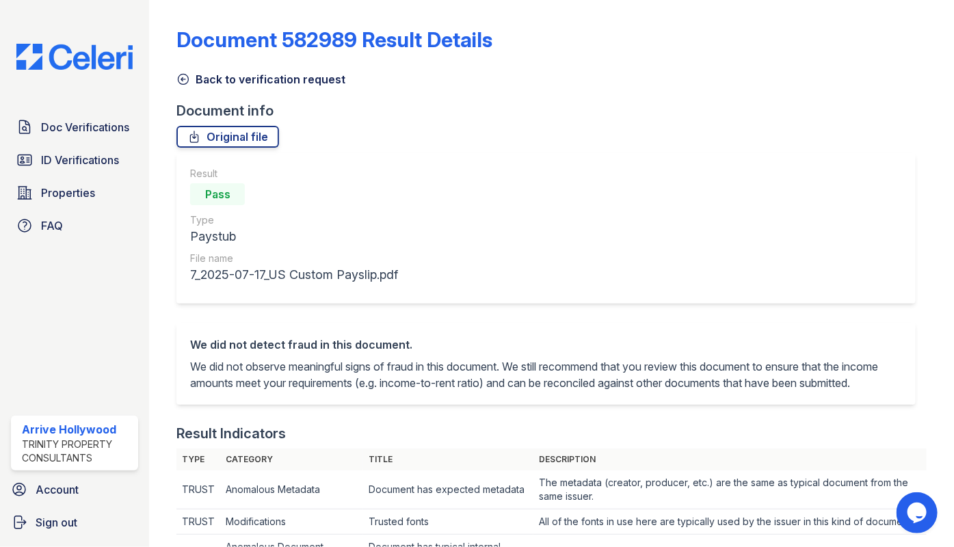
click at [178, 76] on icon at bounding box center [183, 79] width 14 height 14
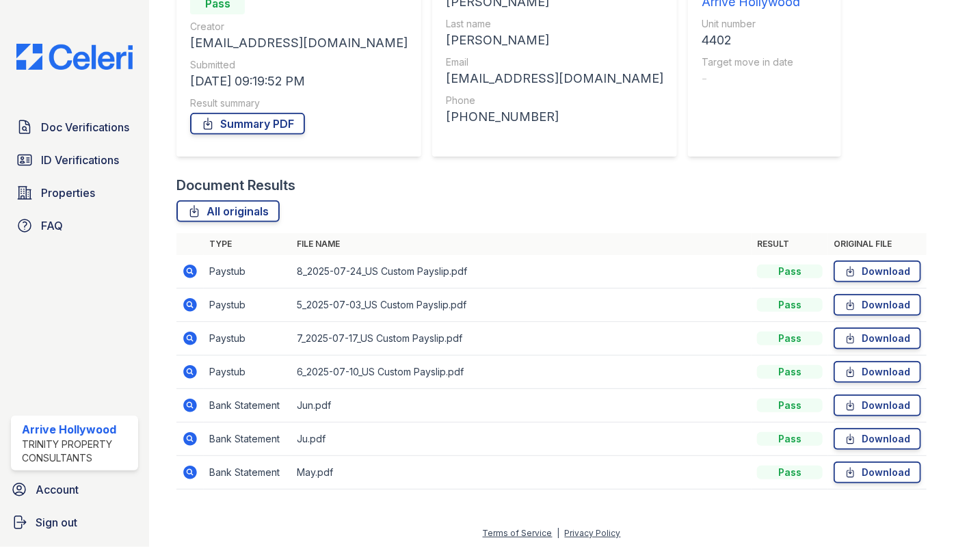
scroll to position [163, 0]
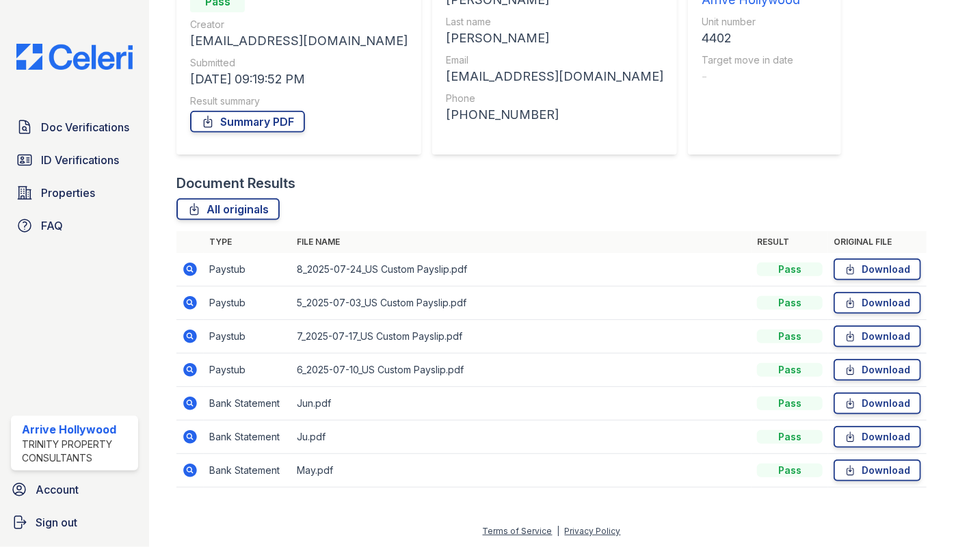
click at [191, 368] on icon at bounding box center [189, 368] width 3 height 3
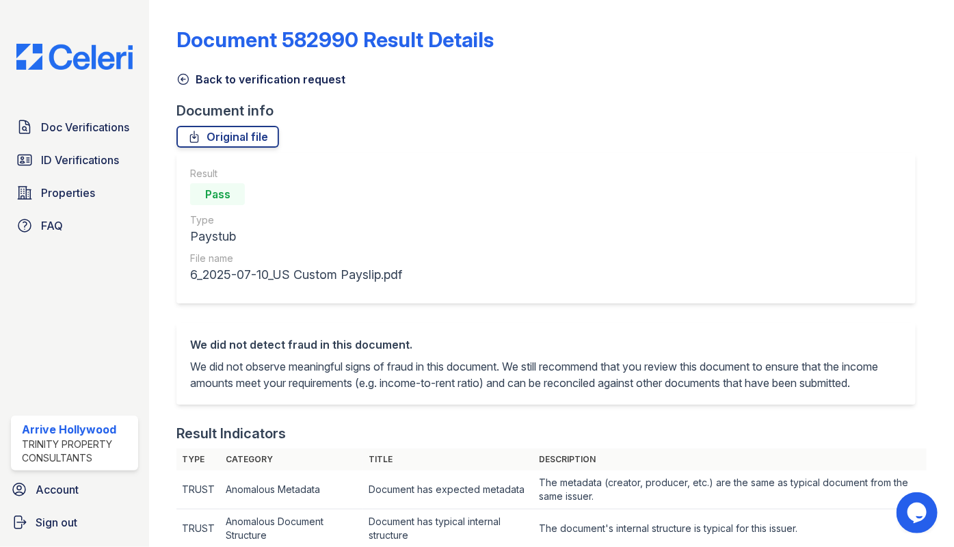
click at [184, 75] on icon at bounding box center [183, 80] width 10 height 10
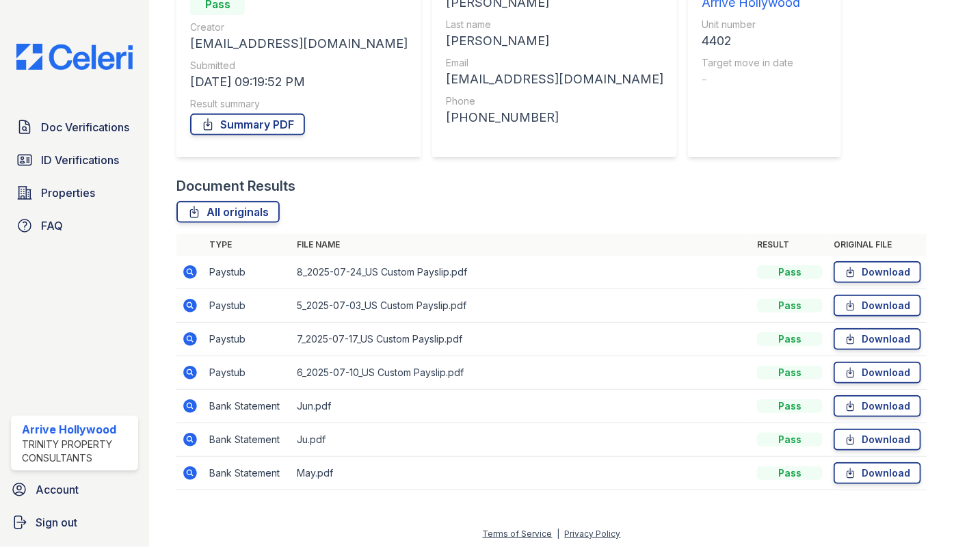
scroll to position [163, 0]
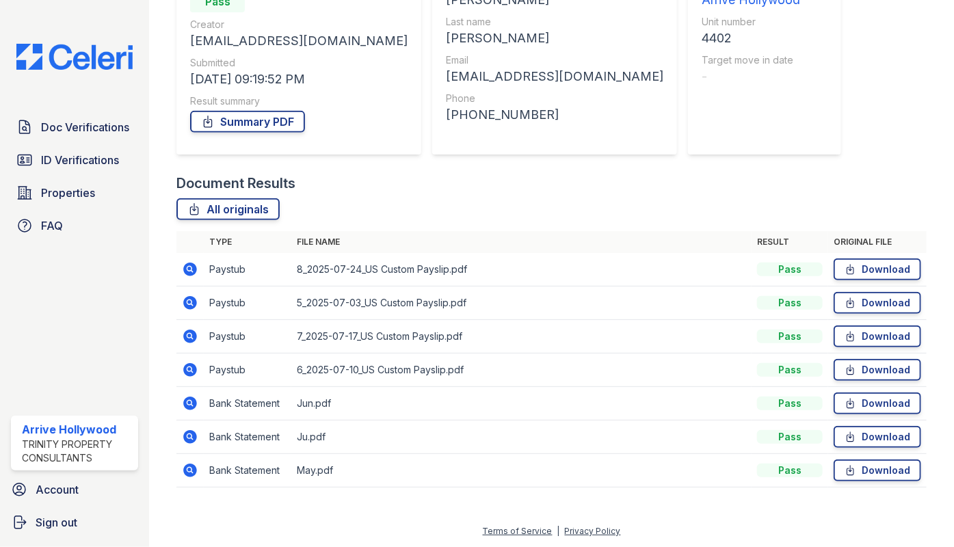
click at [187, 468] on icon at bounding box center [190, 470] width 16 height 16
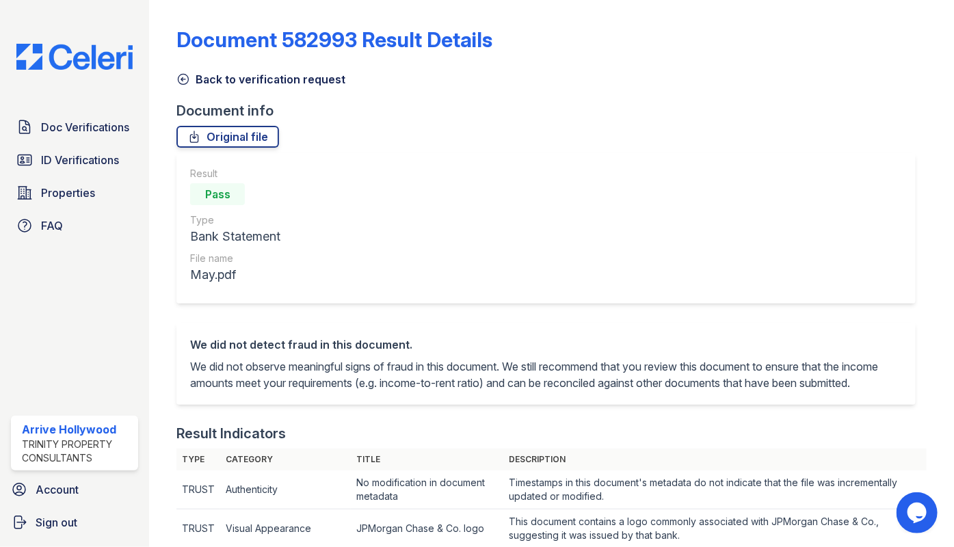
click at [186, 75] on icon at bounding box center [183, 79] width 14 height 14
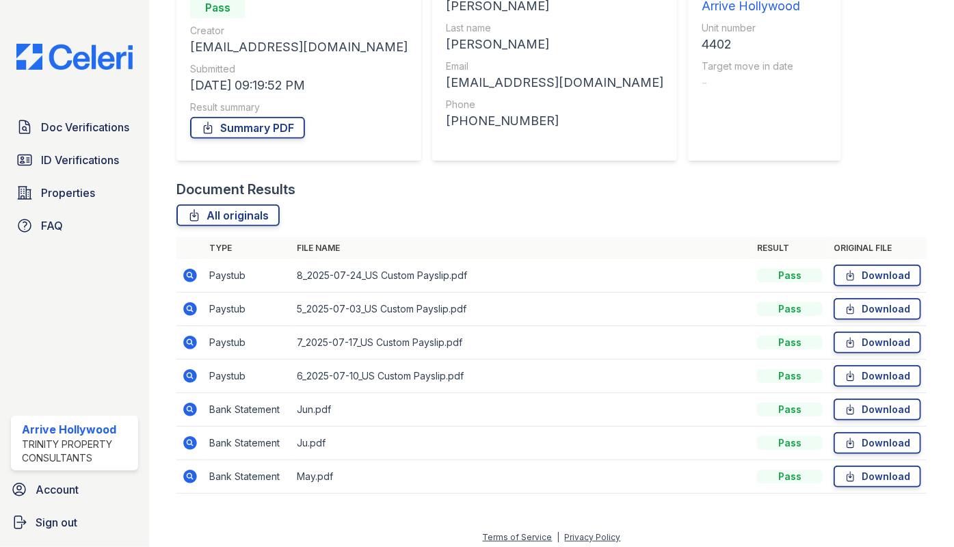
scroll to position [163, 0]
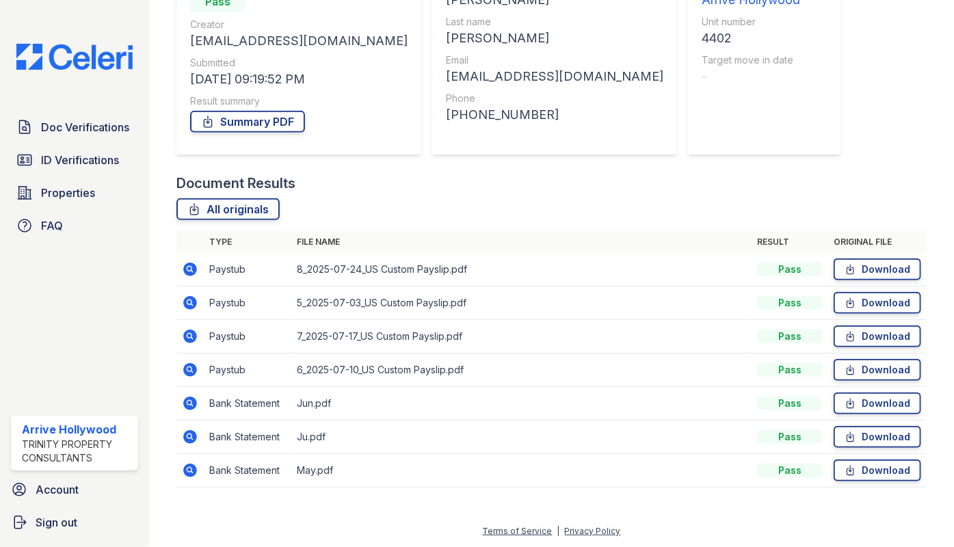
click at [191, 334] on icon at bounding box center [189, 335] width 3 height 3
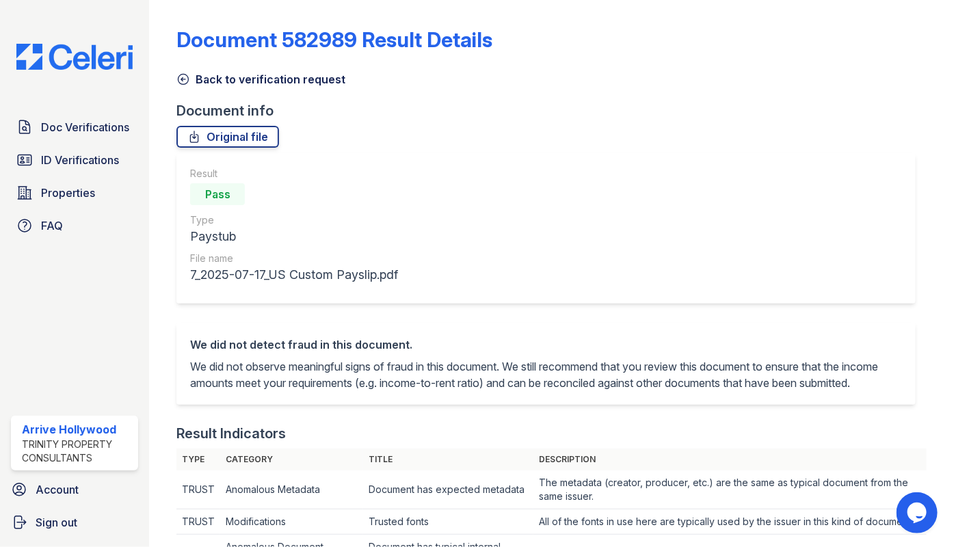
click at [181, 75] on icon at bounding box center [183, 80] width 10 height 10
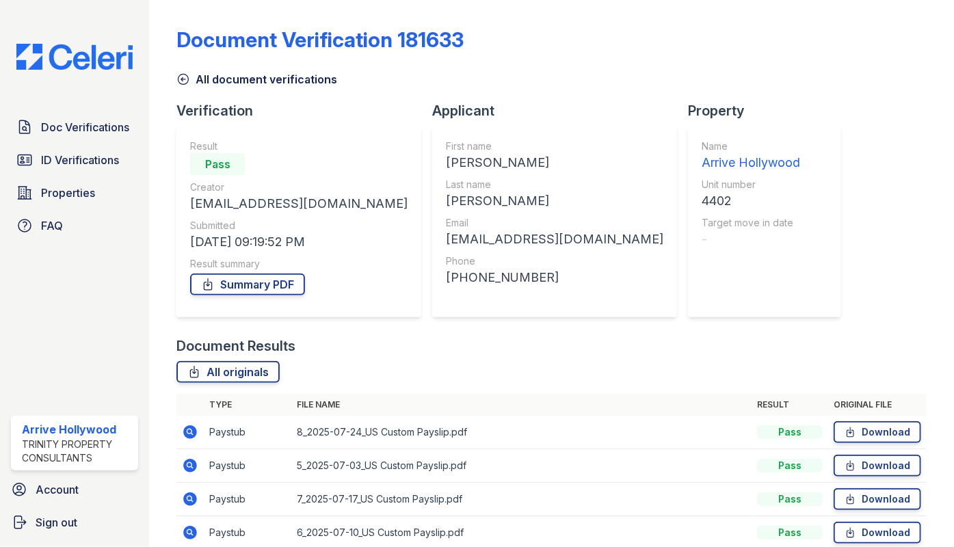
scroll to position [163, 0]
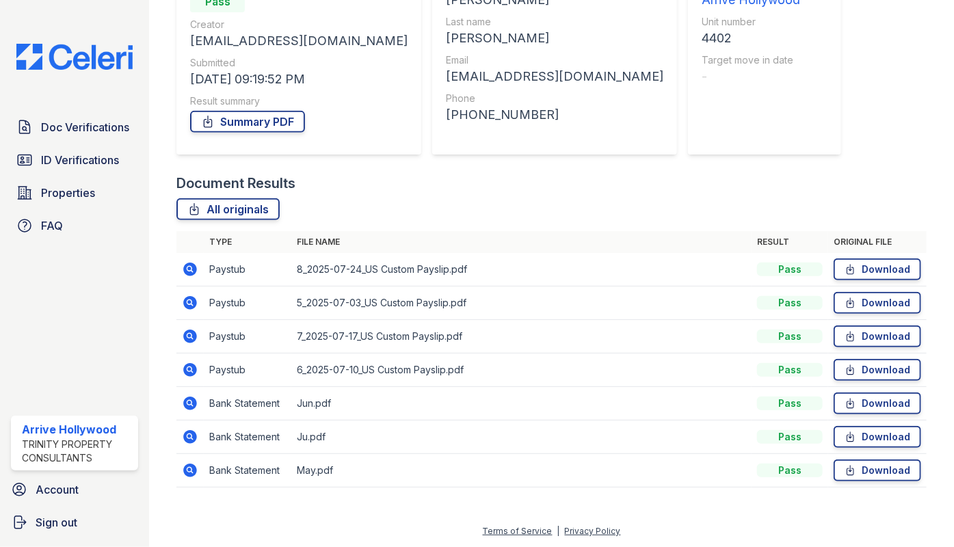
click at [191, 405] on icon at bounding box center [191, 403] width 14 height 14
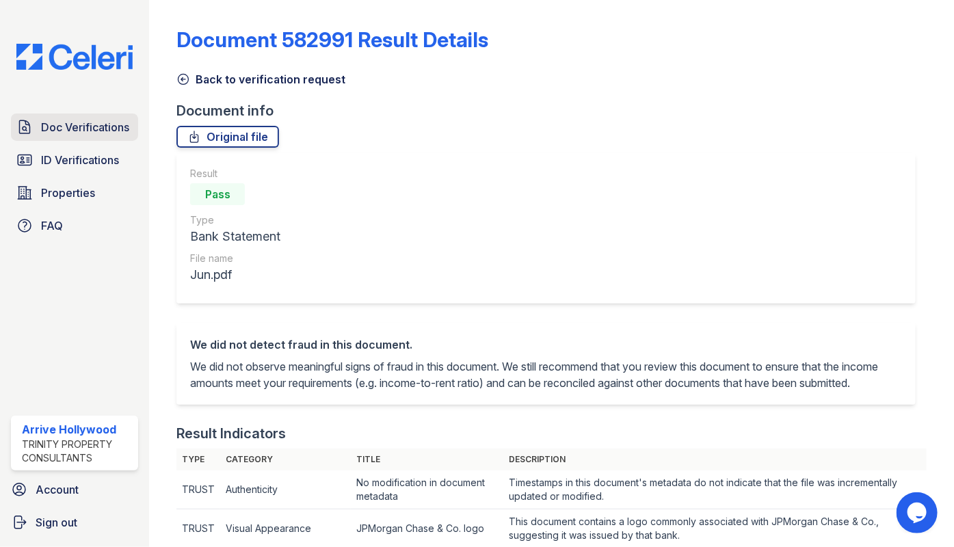
click at [66, 130] on span "Doc Verifications" at bounding box center [85, 127] width 88 height 16
click at [69, 127] on span "Doc Verifications" at bounding box center [85, 127] width 88 height 16
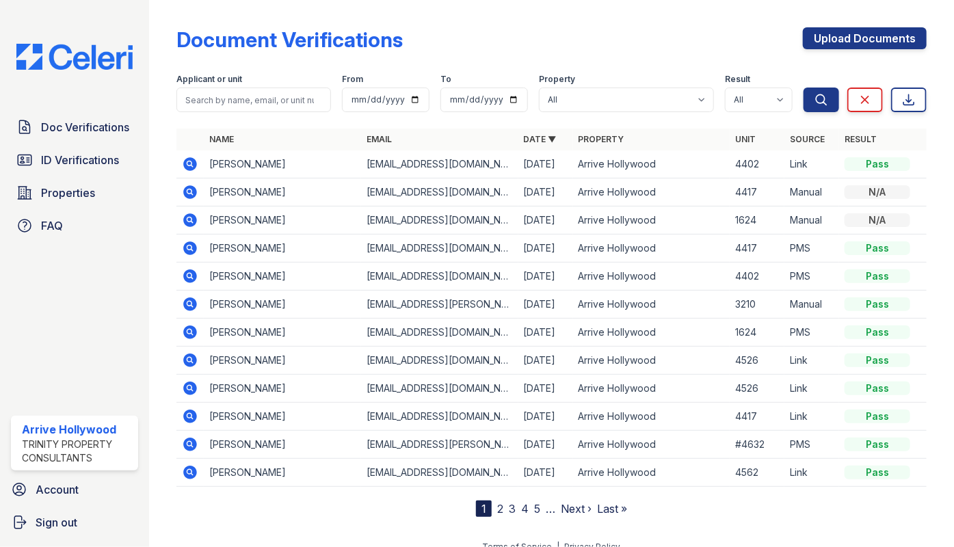
click at [186, 163] on icon at bounding box center [191, 164] width 14 height 14
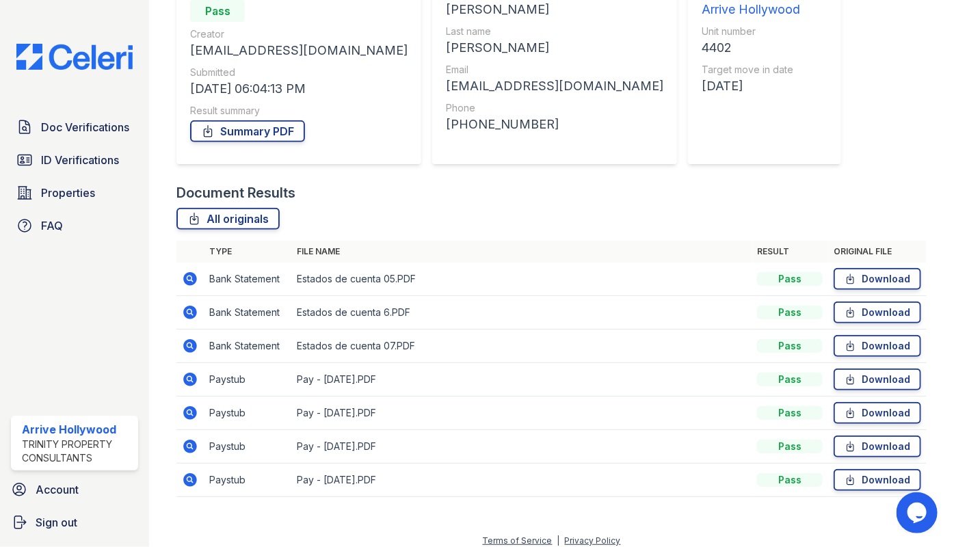
scroll to position [163, 0]
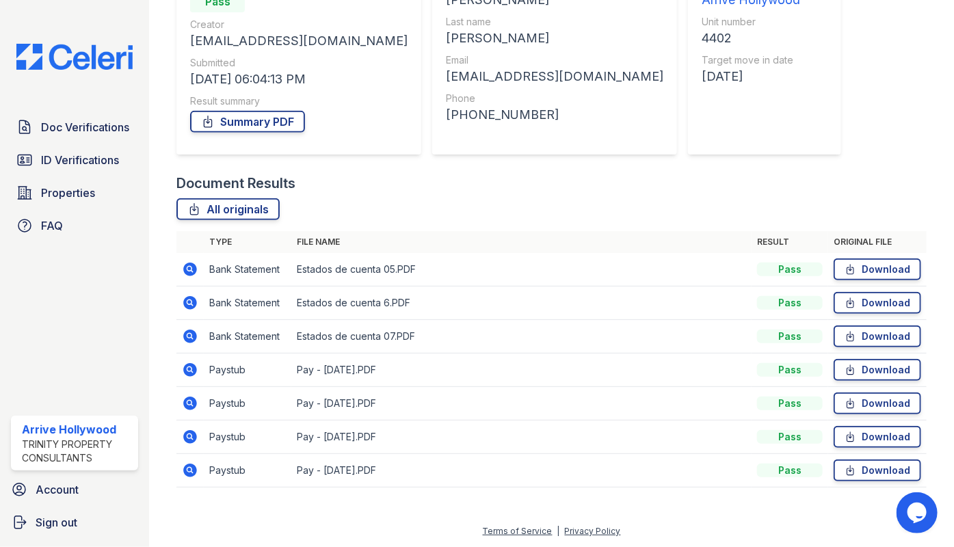
click at [183, 367] on icon at bounding box center [190, 370] width 16 height 16
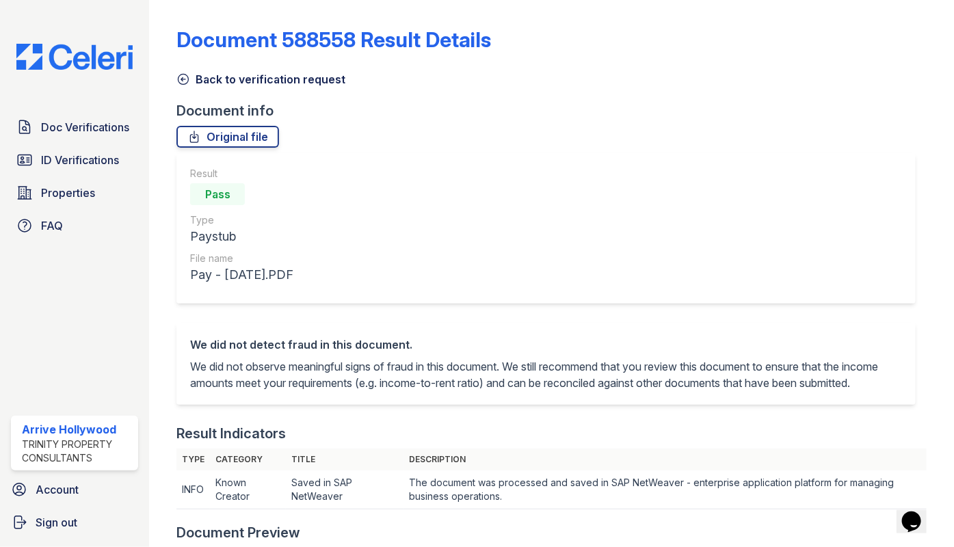
click at [180, 82] on icon at bounding box center [183, 79] width 14 height 14
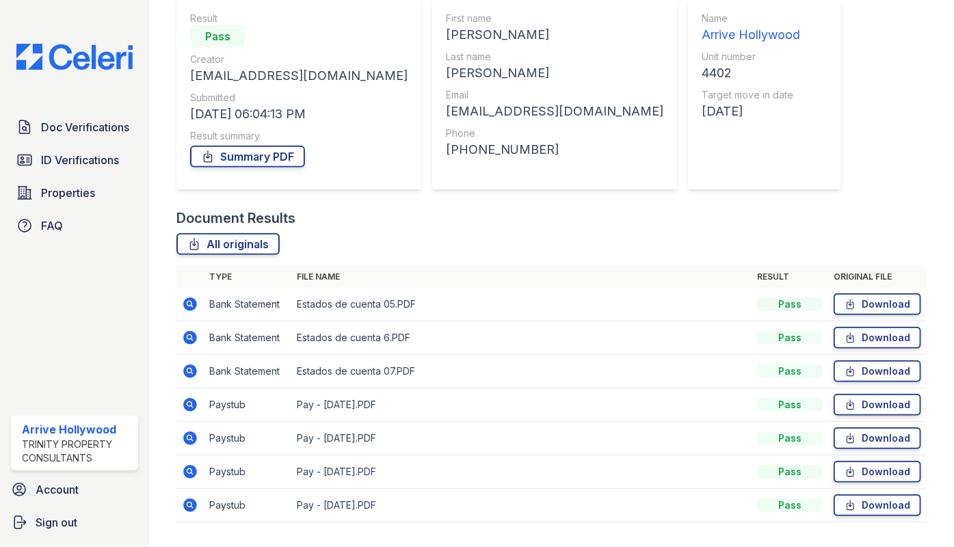
scroll to position [163, 0]
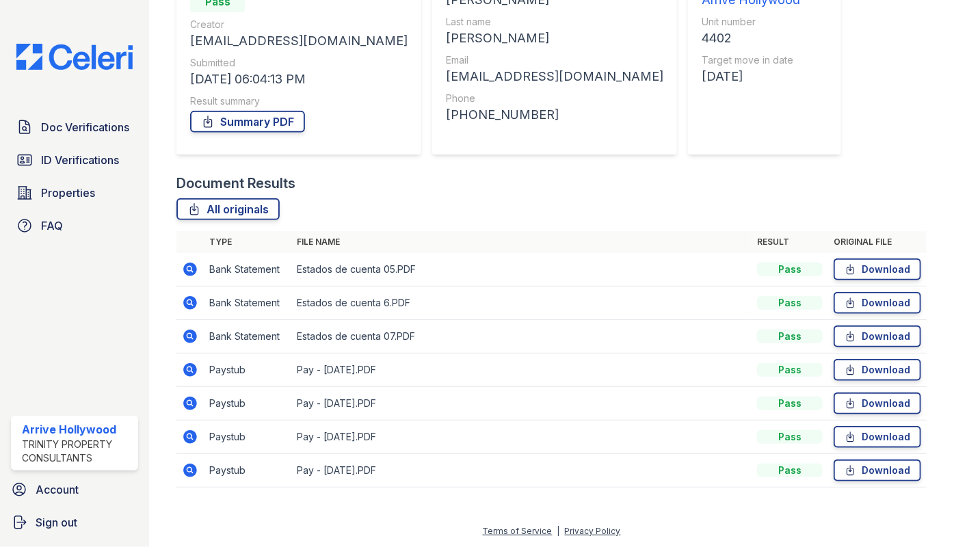
click at [190, 269] on icon at bounding box center [189, 268] width 3 height 3
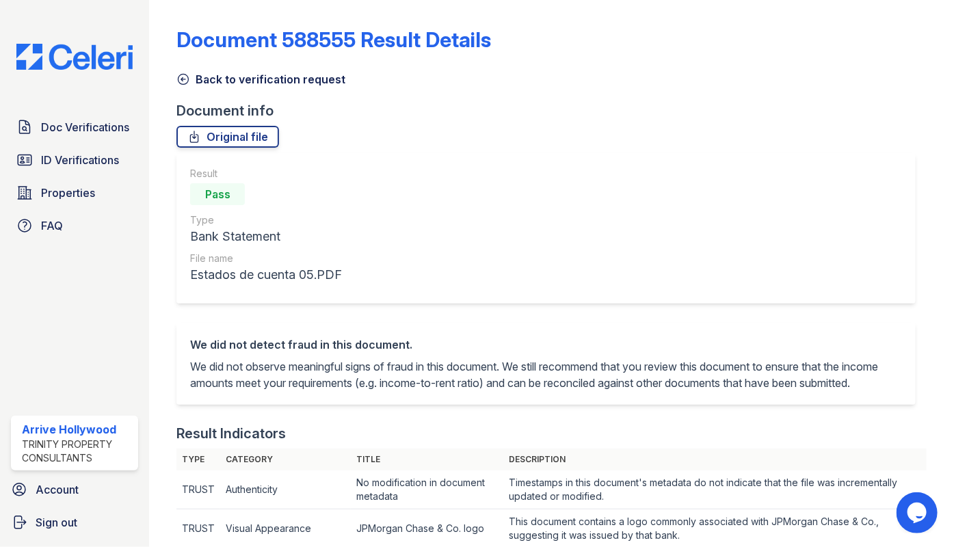
drag, startPoint x: 181, startPoint y: 75, endPoint x: 173, endPoint y: 85, distance: 12.6
click at [181, 75] on icon at bounding box center [183, 79] width 14 height 14
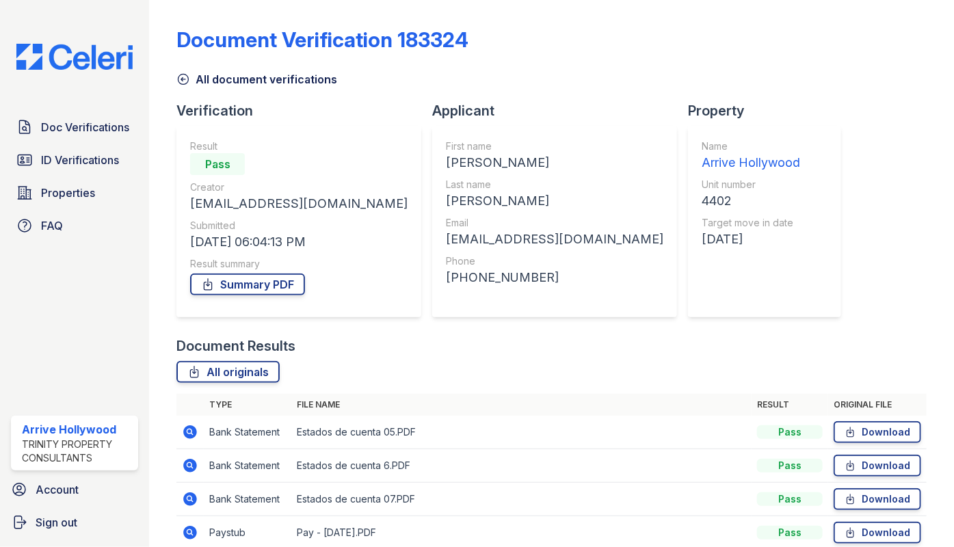
click at [180, 81] on icon at bounding box center [183, 79] width 14 height 14
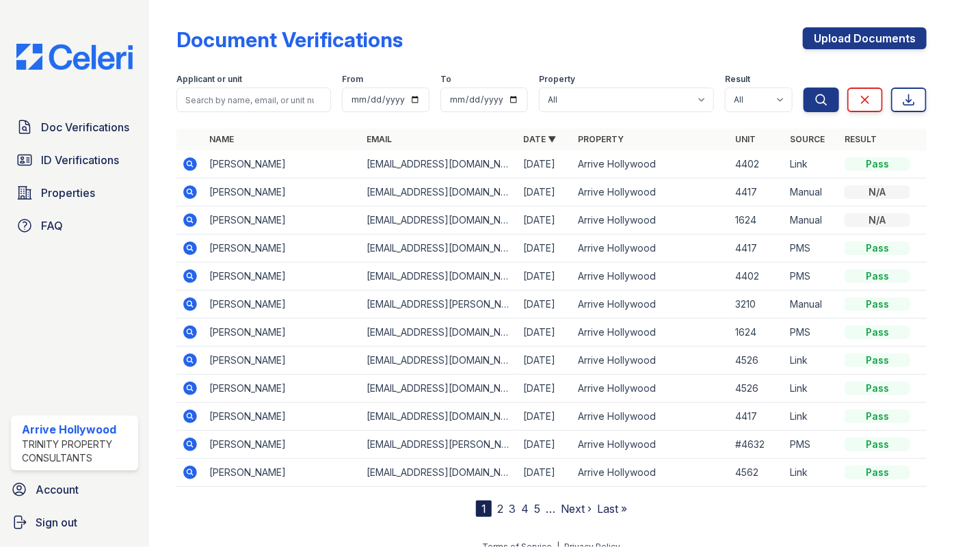
click at [189, 274] on icon at bounding box center [189, 274] width 3 height 3
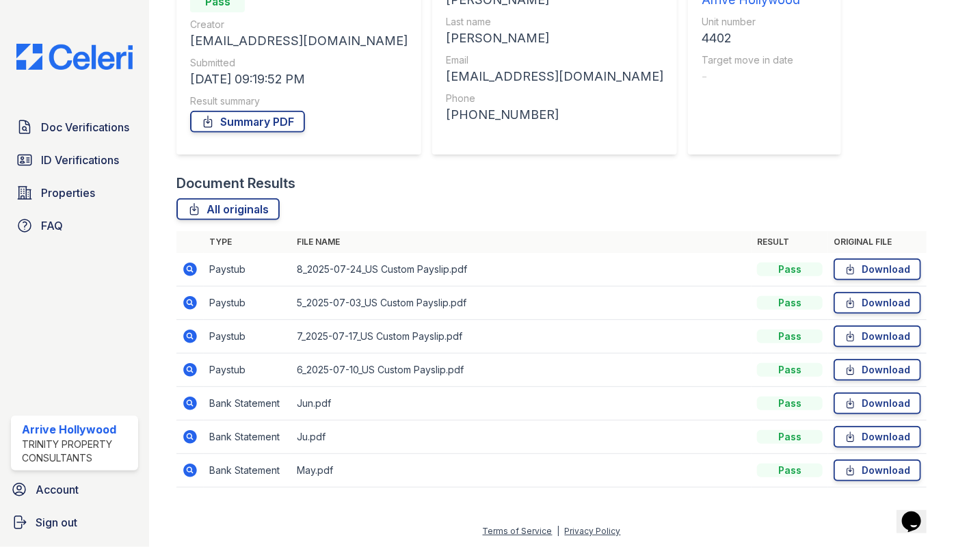
click at [191, 403] on icon at bounding box center [189, 402] width 3 height 3
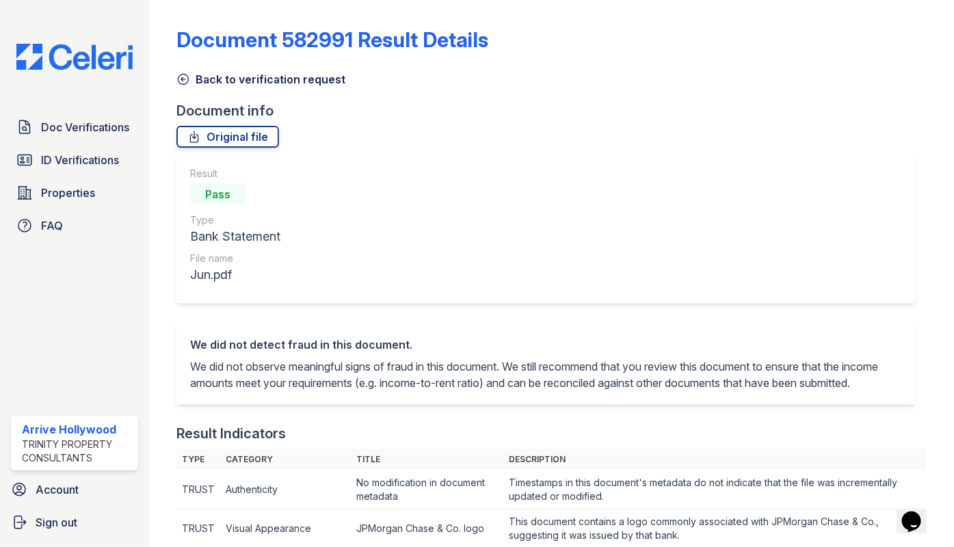
click at [178, 76] on icon at bounding box center [183, 79] width 14 height 14
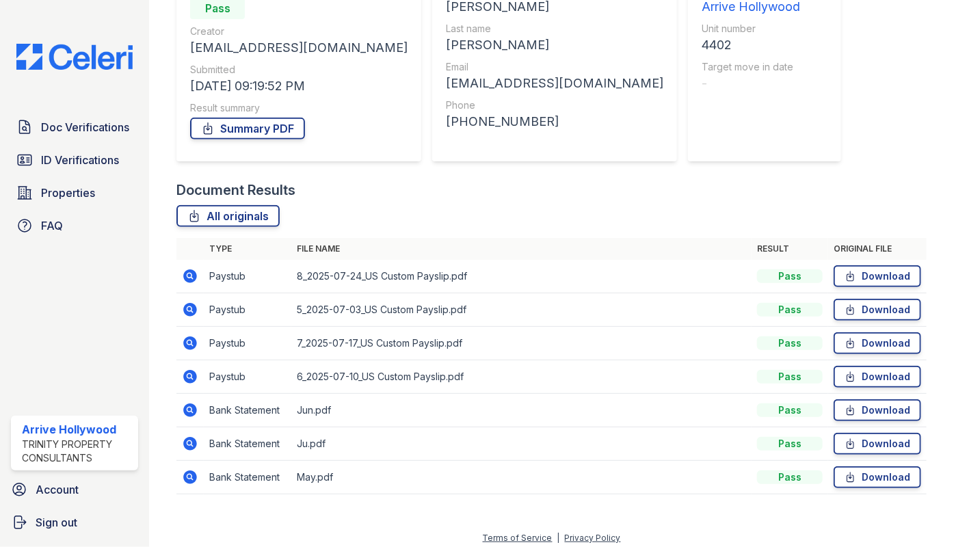
scroll to position [163, 0]
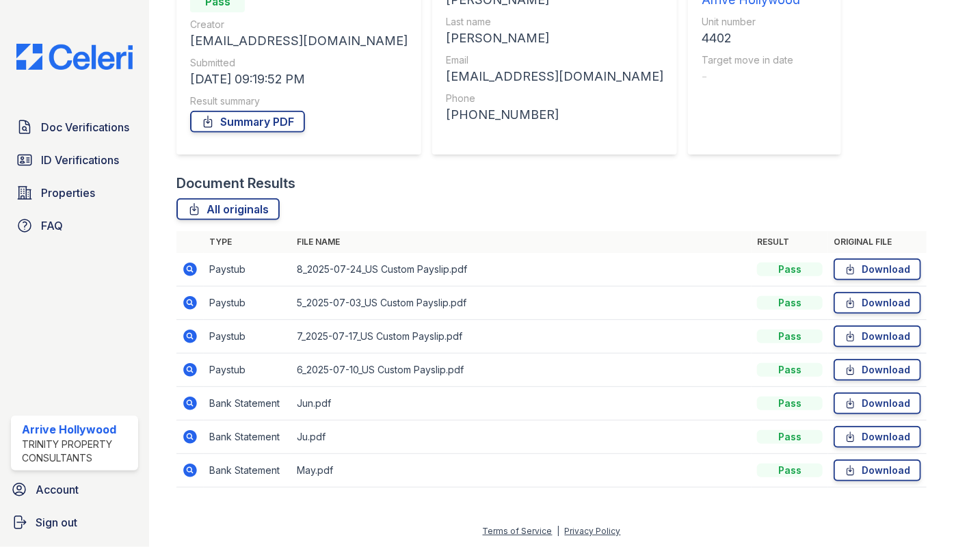
click at [188, 404] on icon at bounding box center [190, 403] width 16 height 16
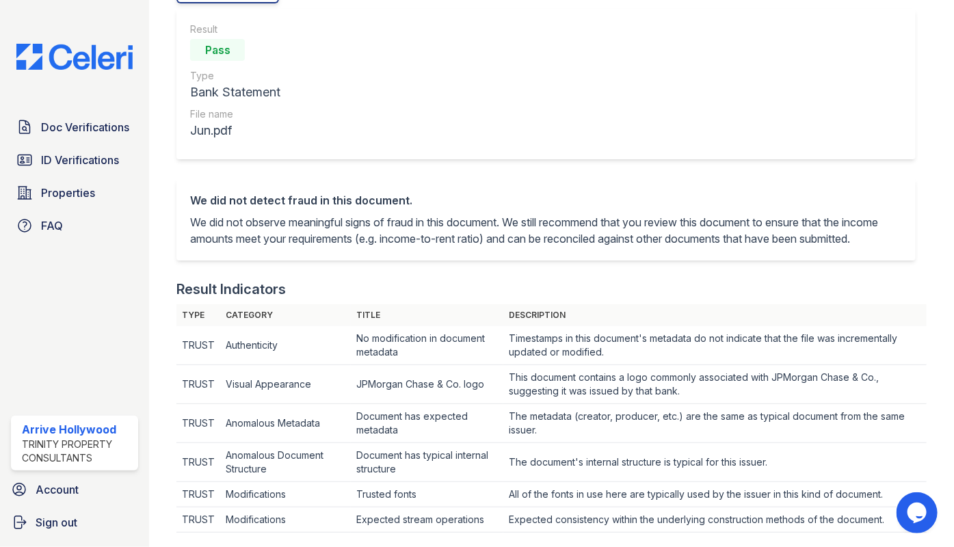
scroll to position [31, 0]
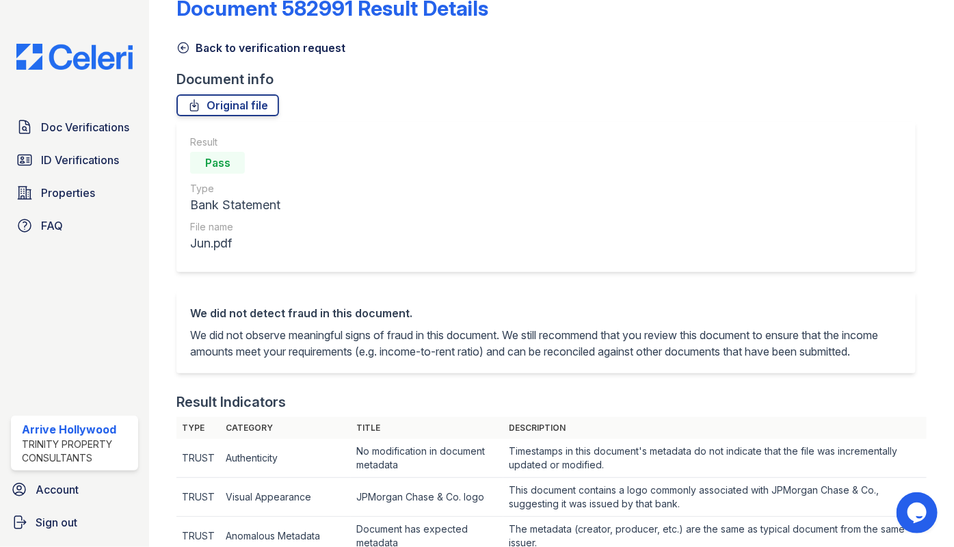
click at [180, 42] on icon at bounding box center [183, 48] width 14 height 14
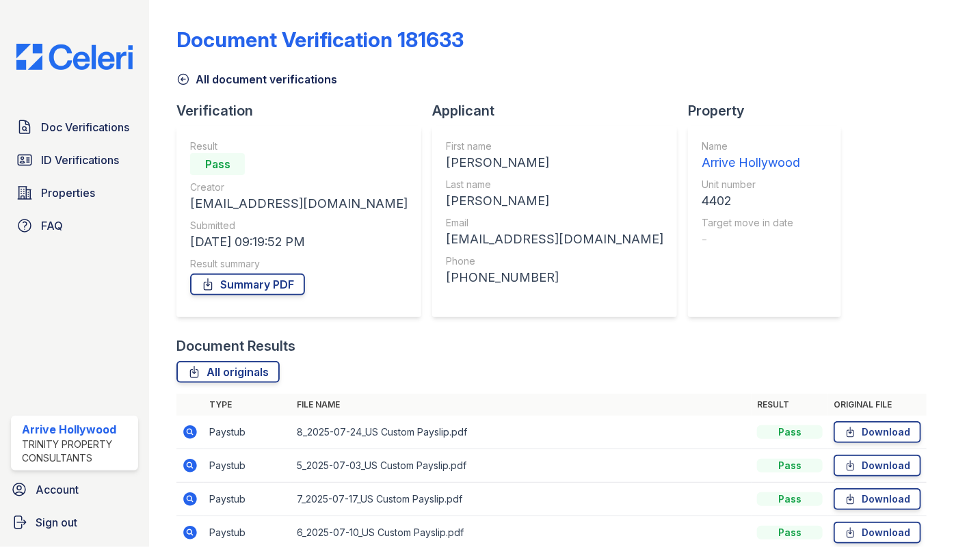
click at [180, 77] on icon at bounding box center [183, 79] width 14 height 14
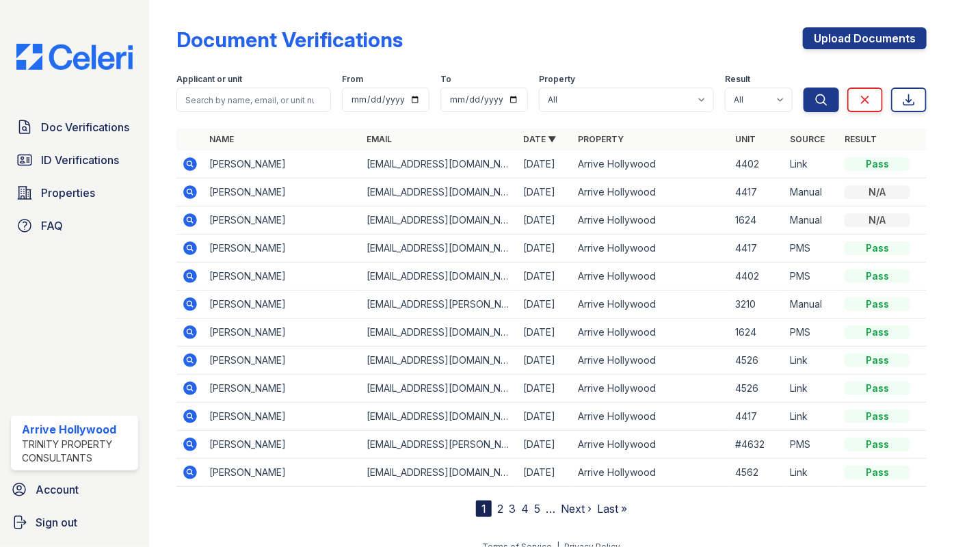
click at [191, 167] on icon at bounding box center [191, 164] width 14 height 14
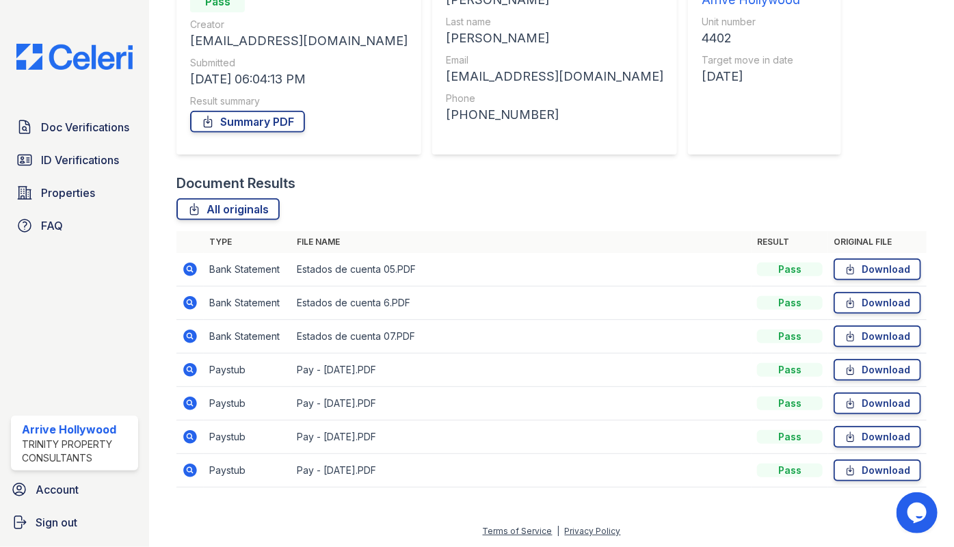
click at [189, 269] on icon at bounding box center [189, 268] width 3 height 3
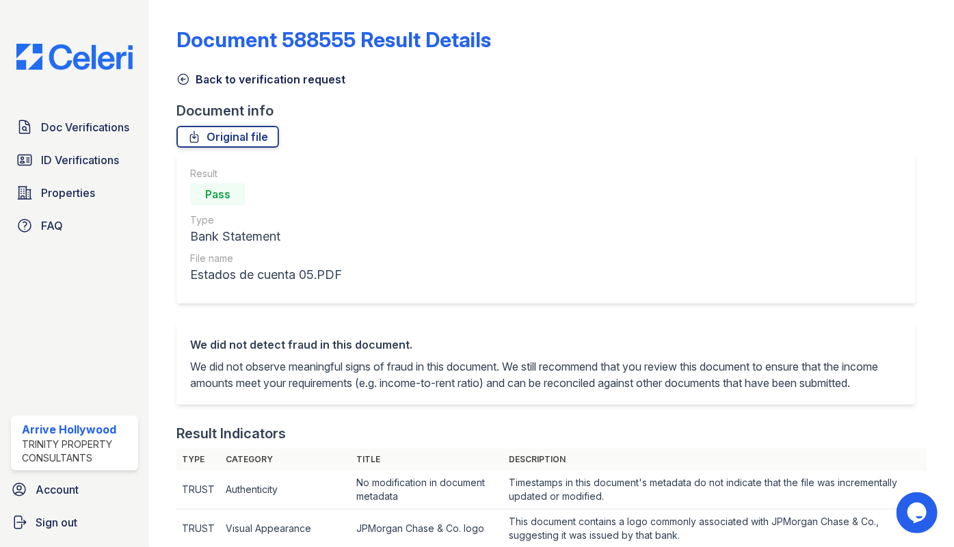
click at [185, 79] on icon at bounding box center [183, 80] width 10 height 10
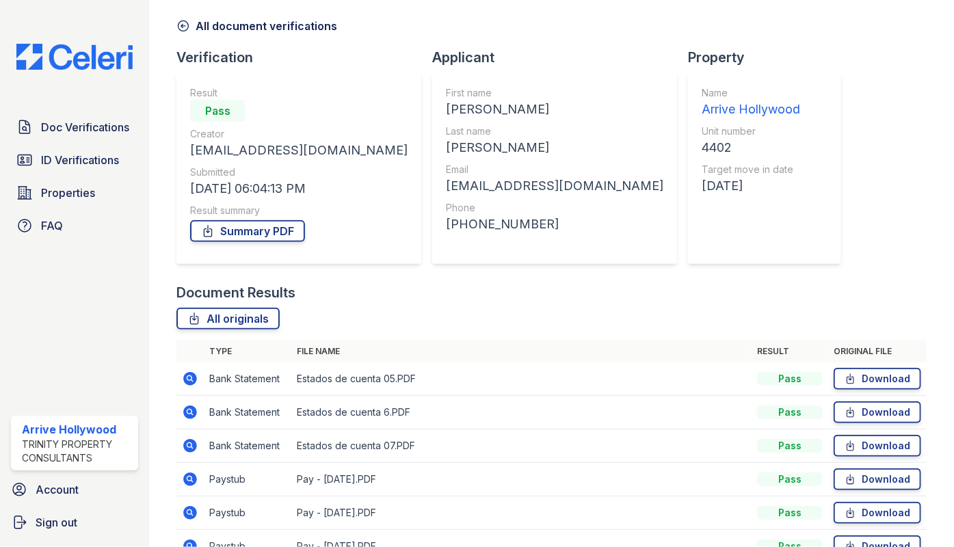
scroll to position [163, 0]
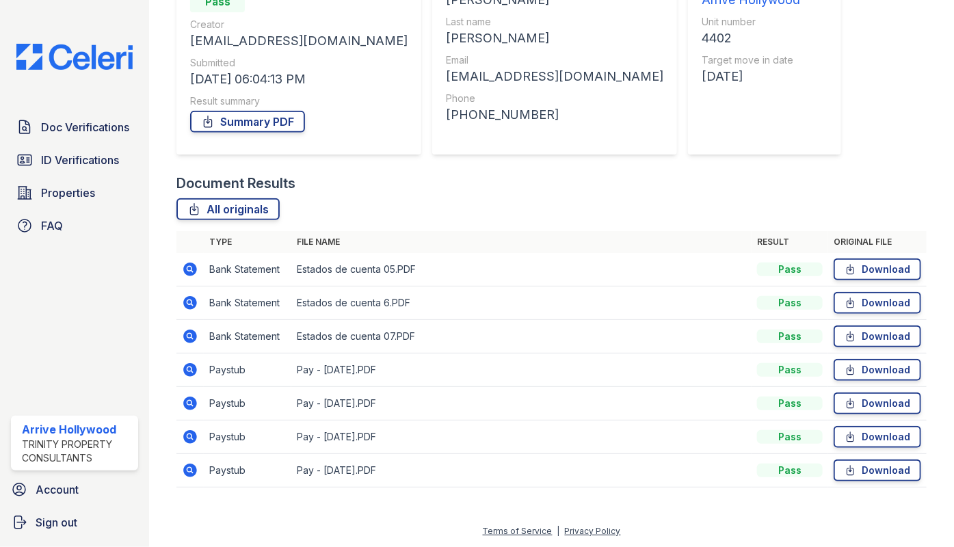
click at [191, 301] on icon at bounding box center [190, 303] width 16 height 16
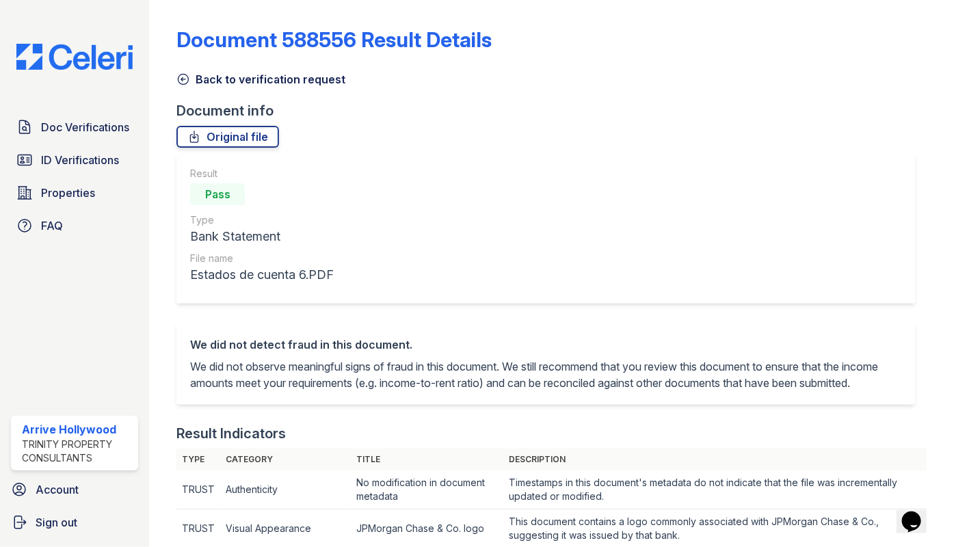
click at [190, 79] on icon at bounding box center [183, 79] width 14 height 14
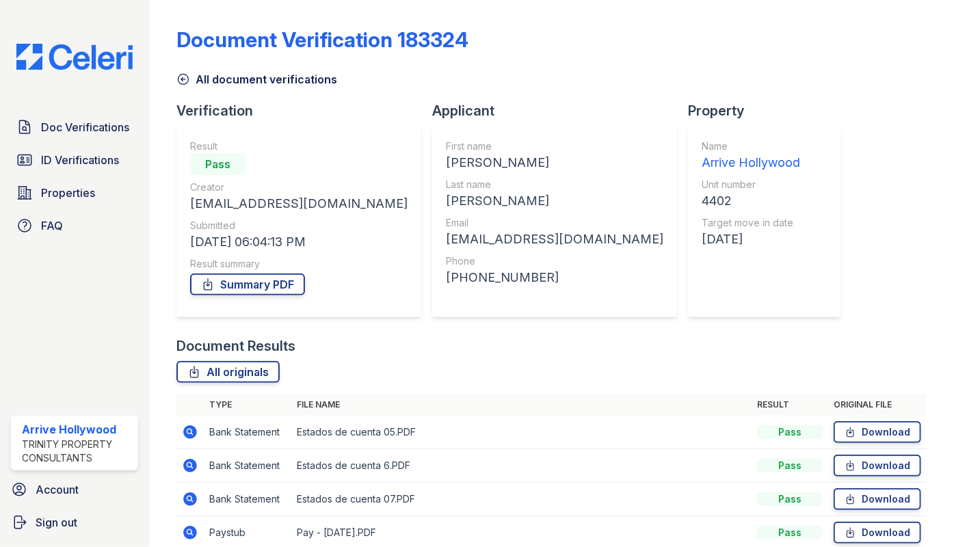
click at [187, 80] on icon at bounding box center [183, 79] width 14 height 14
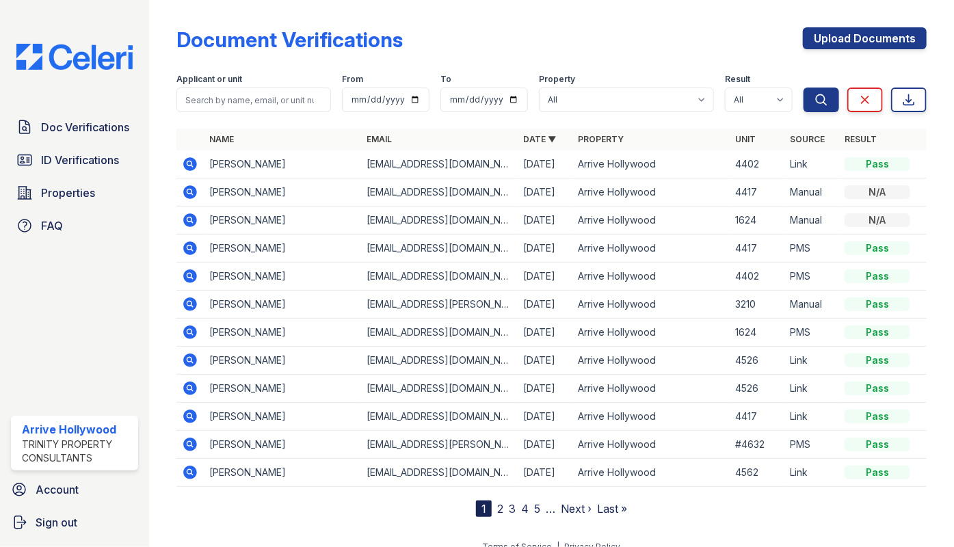
click at [189, 157] on icon at bounding box center [190, 164] width 16 height 16
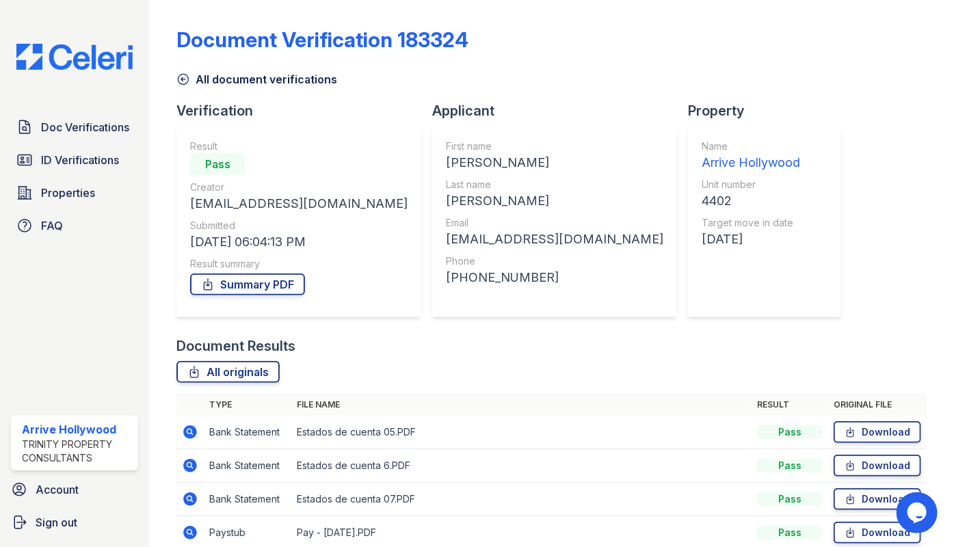
scroll to position [163, 0]
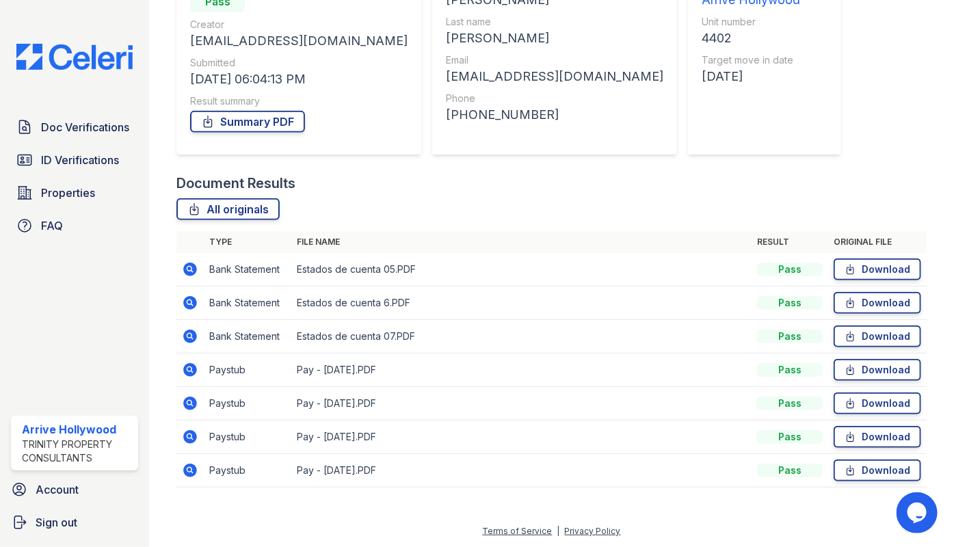
click at [192, 338] on icon at bounding box center [190, 336] width 16 height 16
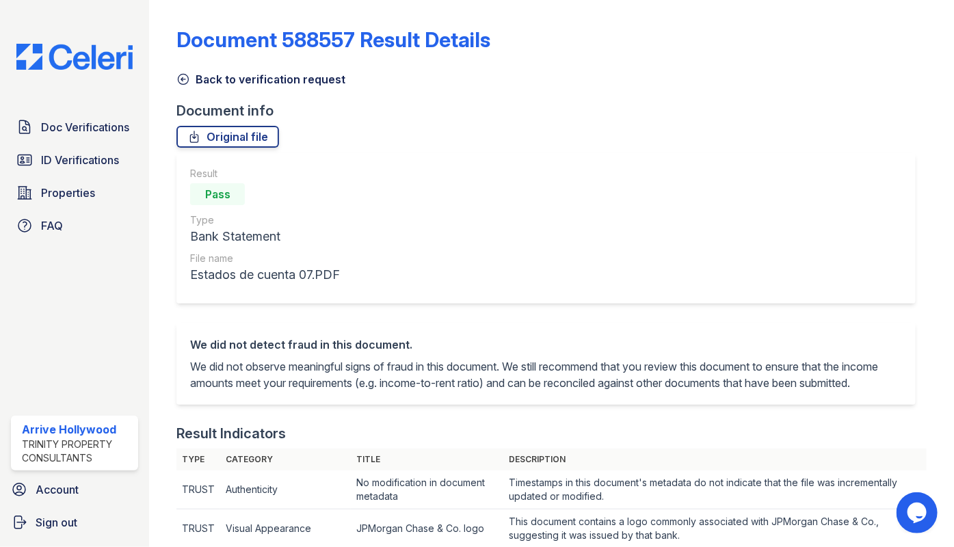
click at [186, 75] on icon at bounding box center [183, 80] width 10 height 10
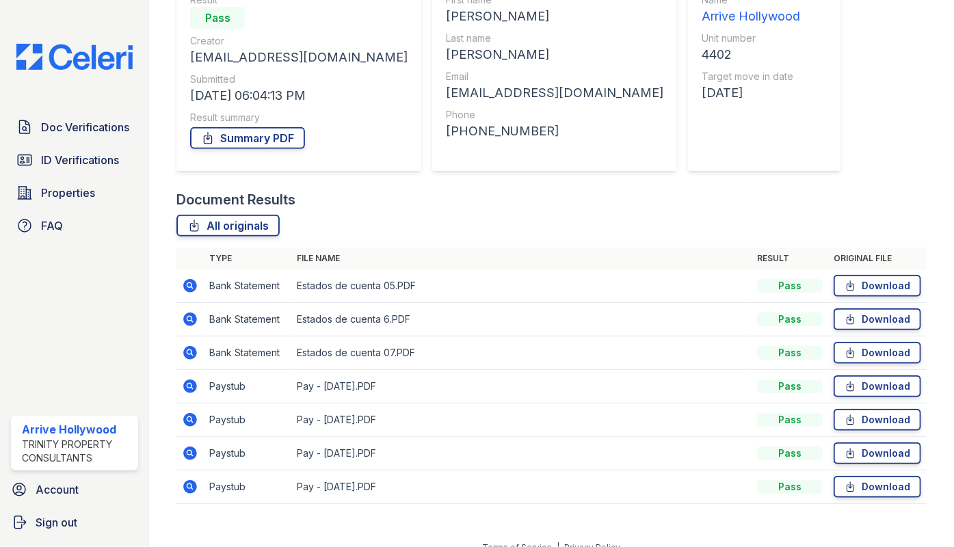
scroll to position [163, 0]
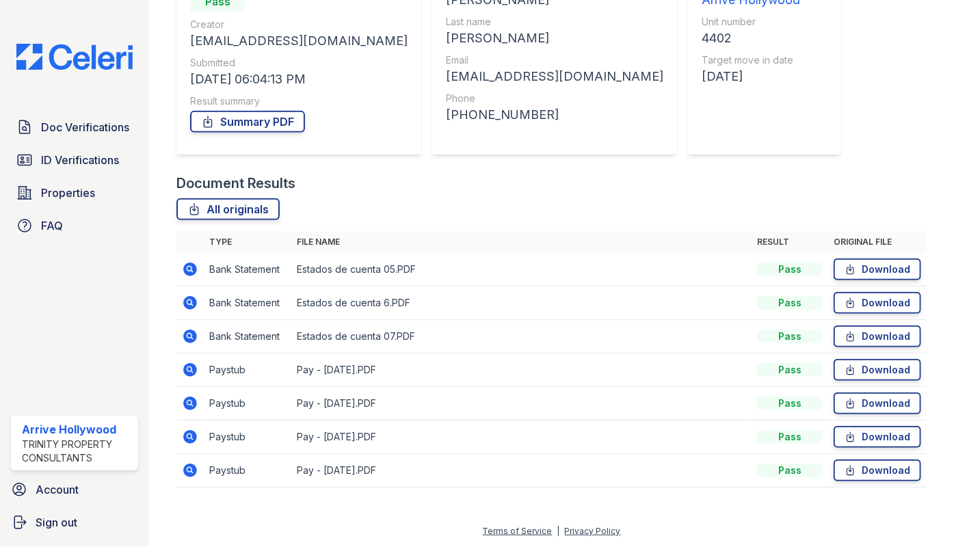
click at [187, 299] on icon at bounding box center [191, 303] width 14 height 14
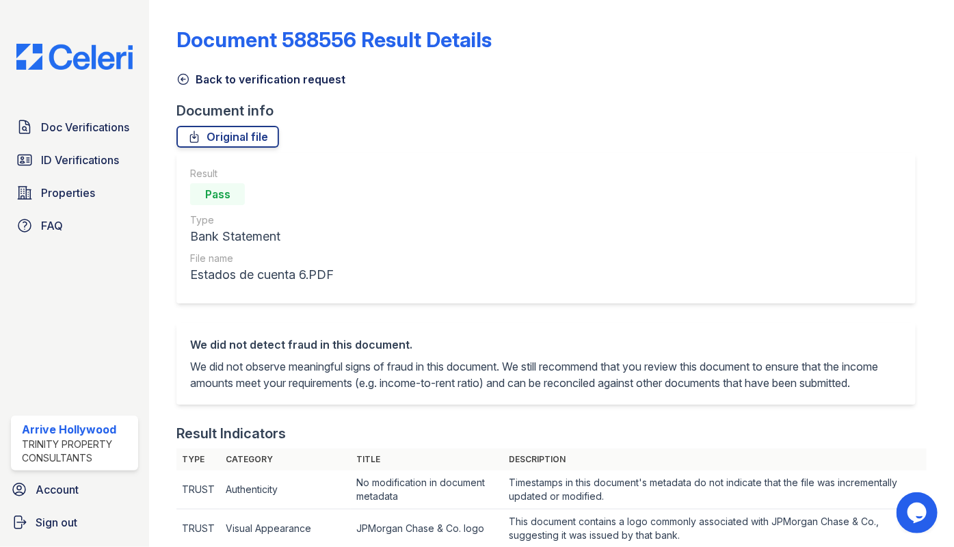
click at [181, 80] on icon at bounding box center [183, 79] width 14 height 14
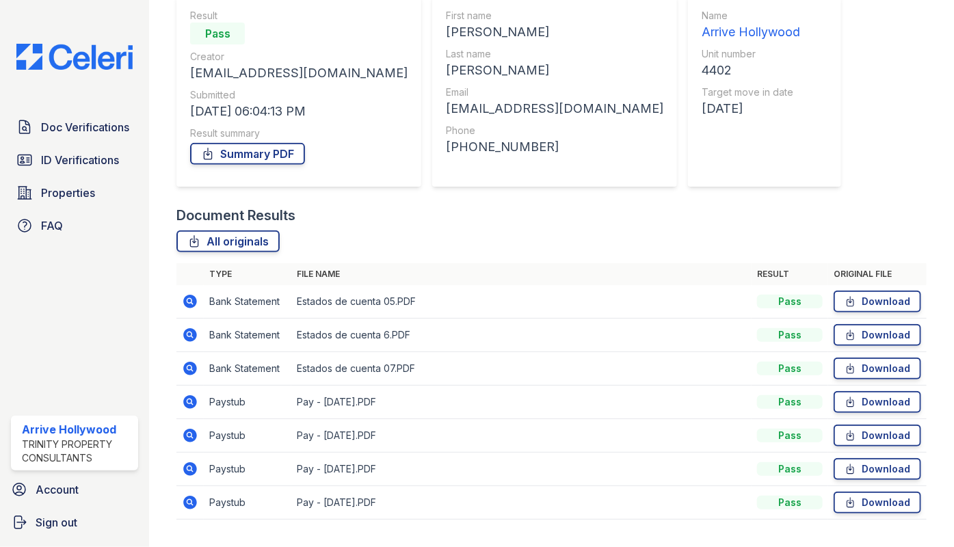
scroll to position [163, 0]
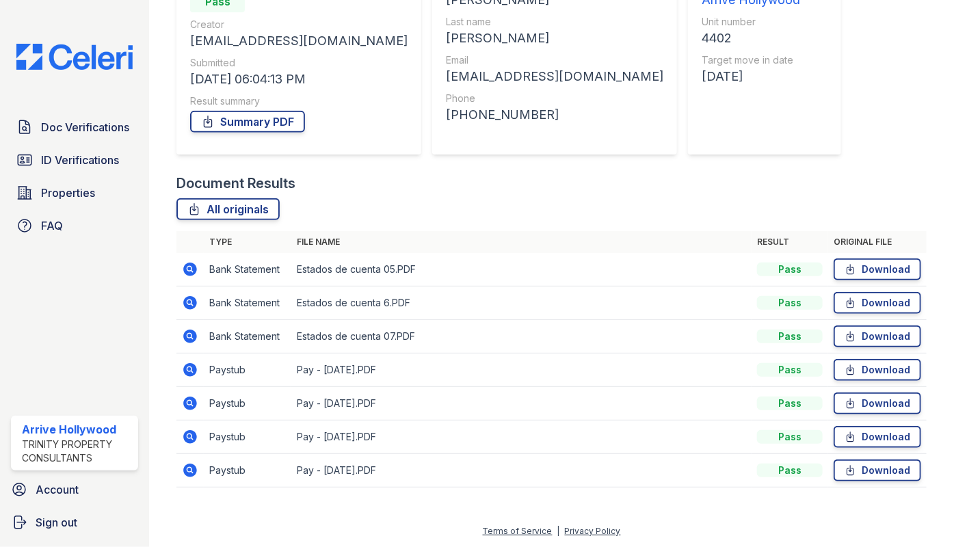
click at [189, 337] on icon at bounding box center [190, 336] width 16 height 16
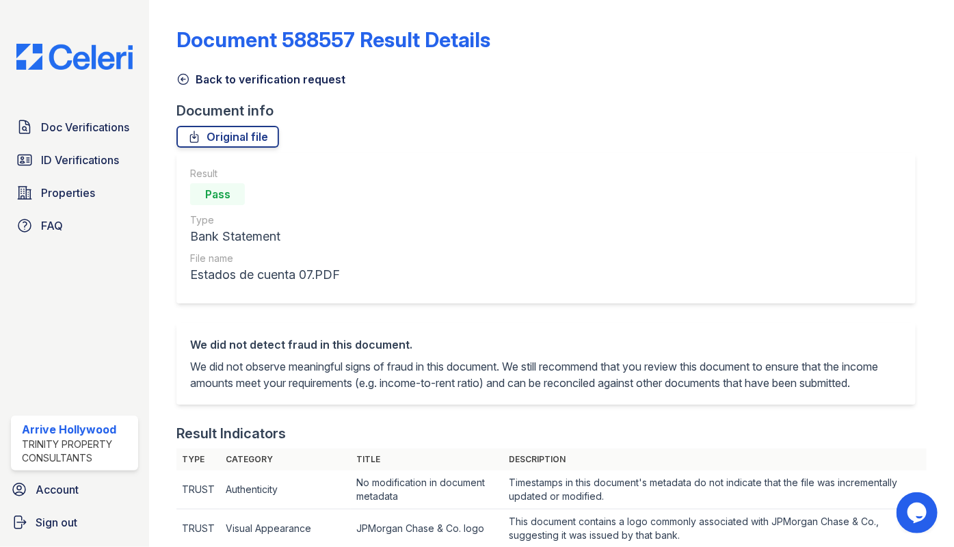
click at [178, 77] on icon at bounding box center [183, 79] width 14 height 14
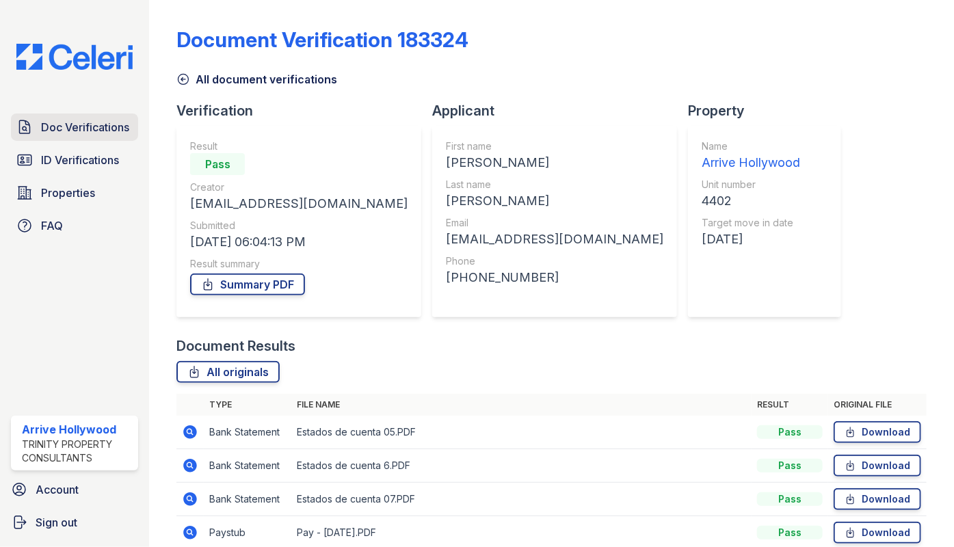
click at [62, 133] on span "Doc Verifications" at bounding box center [85, 127] width 88 height 16
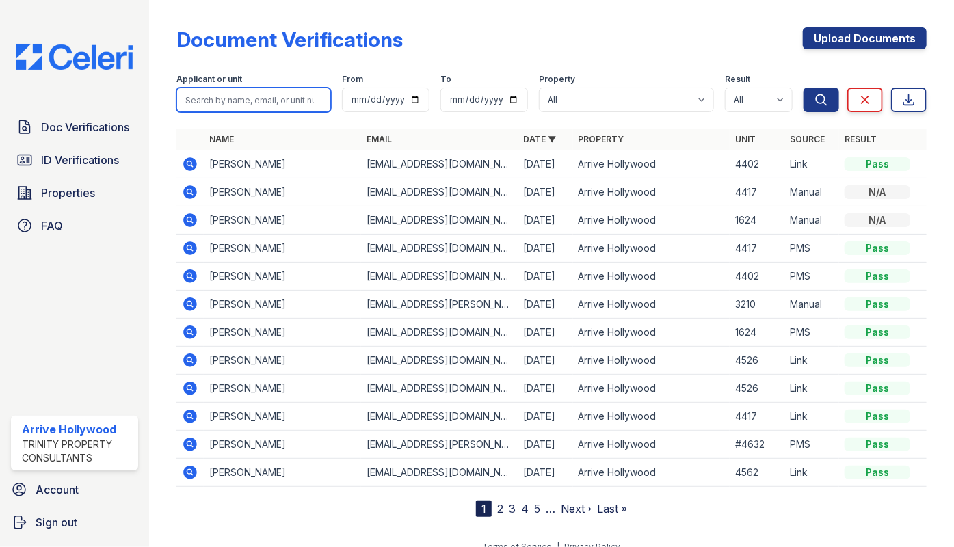
click at [225, 100] on input "search" at bounding box center [253, 100] width 154 height 25
click at [541, 47] on div "Document Verifications Upload Documents" at bounding box center [551, 45] width 750 height 36
click at [251, 94] on input "search" at bounding box center [253, 100] width 154 height 25
type input "jorge"
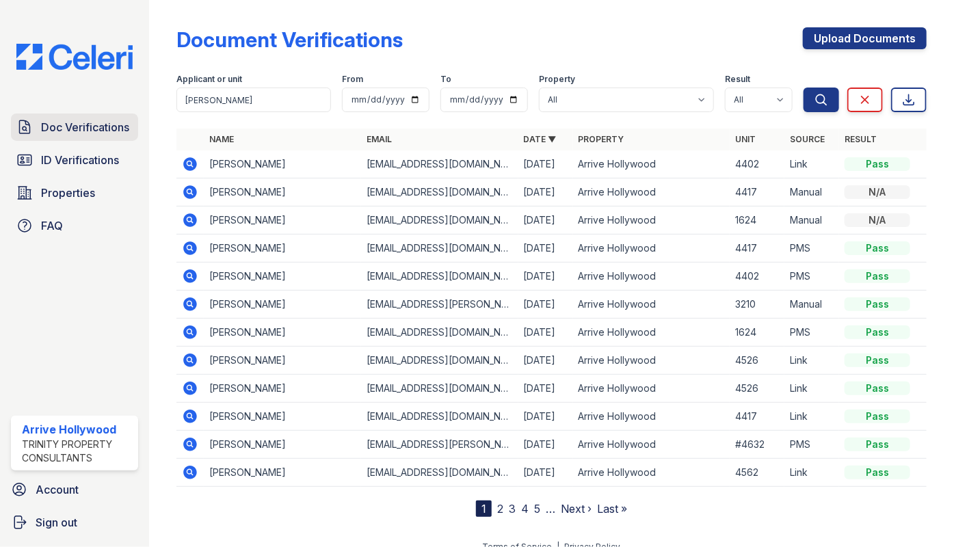
click at [57, 131] on span "Doc Verifications" at bounding box center [85, 127] width 88 height 16
click at [198, 277] on icon at bounding box center [190, 276] width 16 height 16
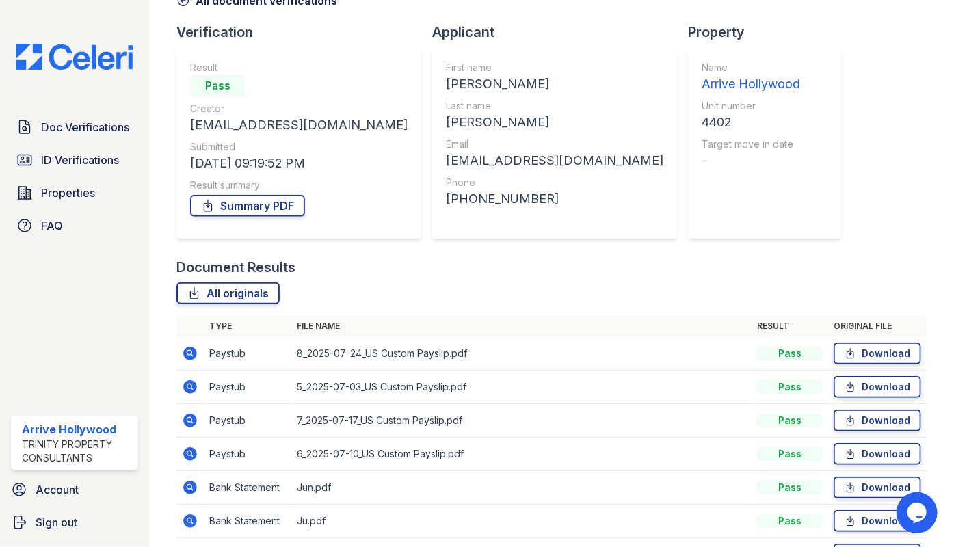
scroll to position [163, 0]
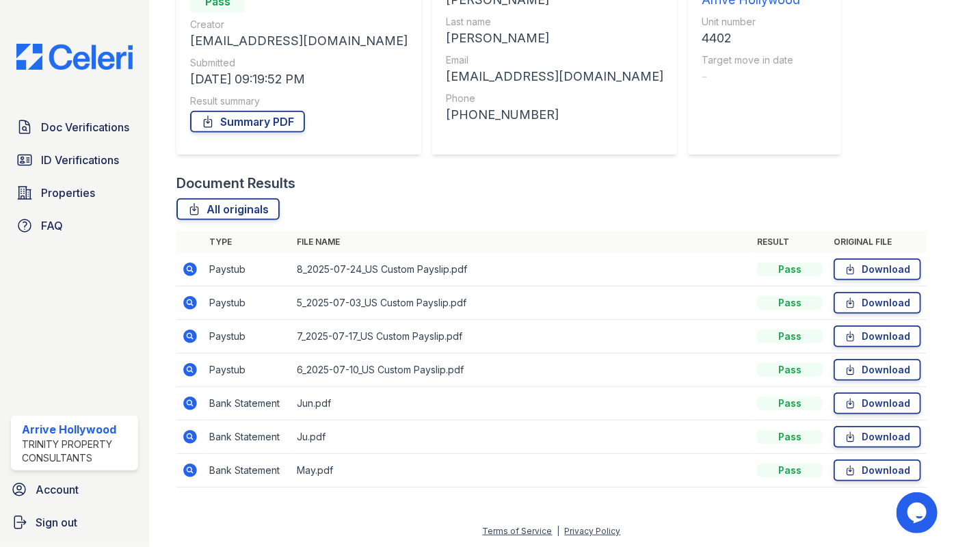
click at [191, 435] on icon at bounding box center [190, 437] width 16 height 16
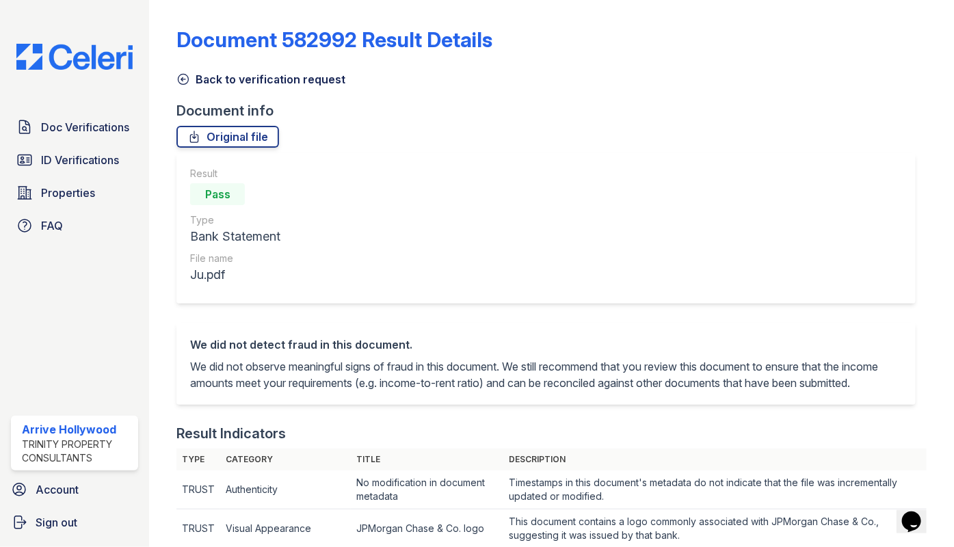
click at [185, 81] on icon at bounding box center [183, 79] width 14 height 14
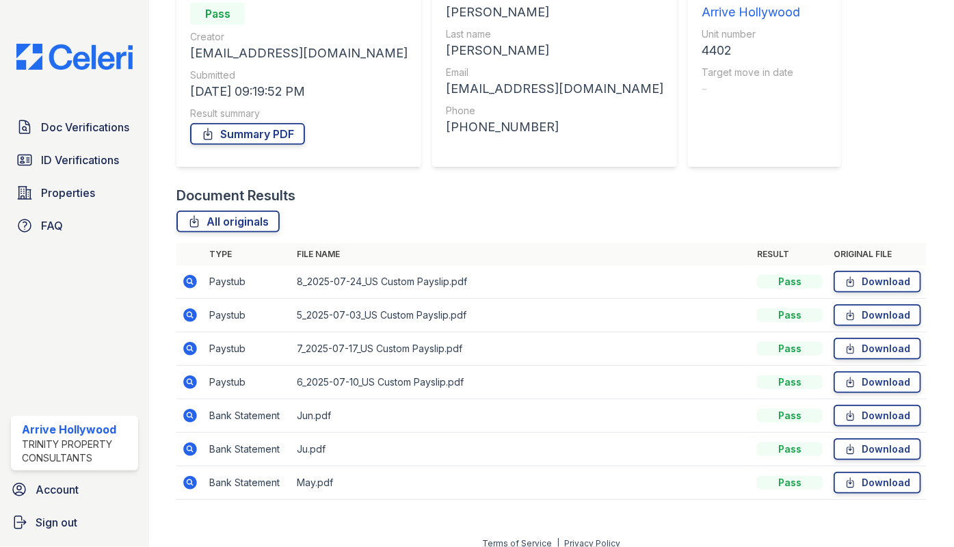
scroll to position [163, 0]
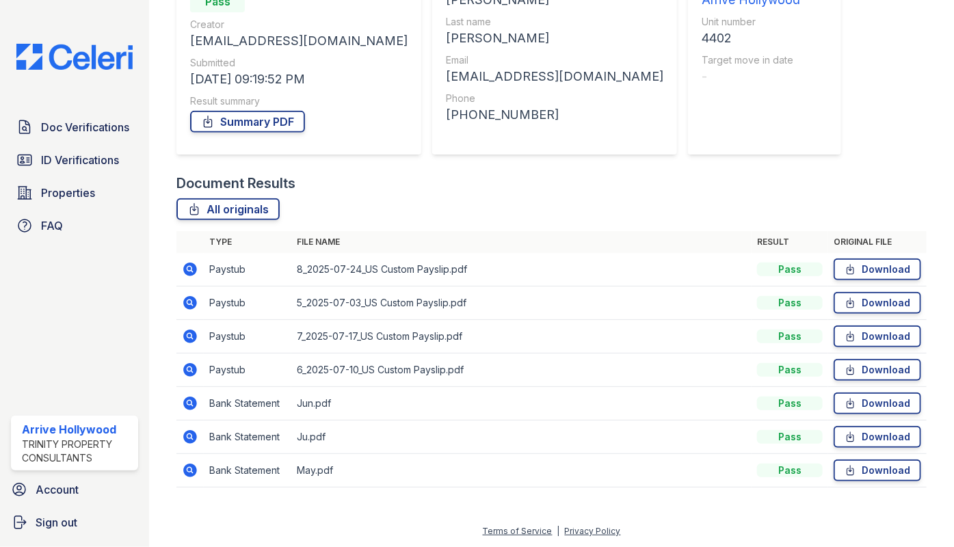
click at [188, 433] on icon at bounding box center [190, 437] width 16 height 16
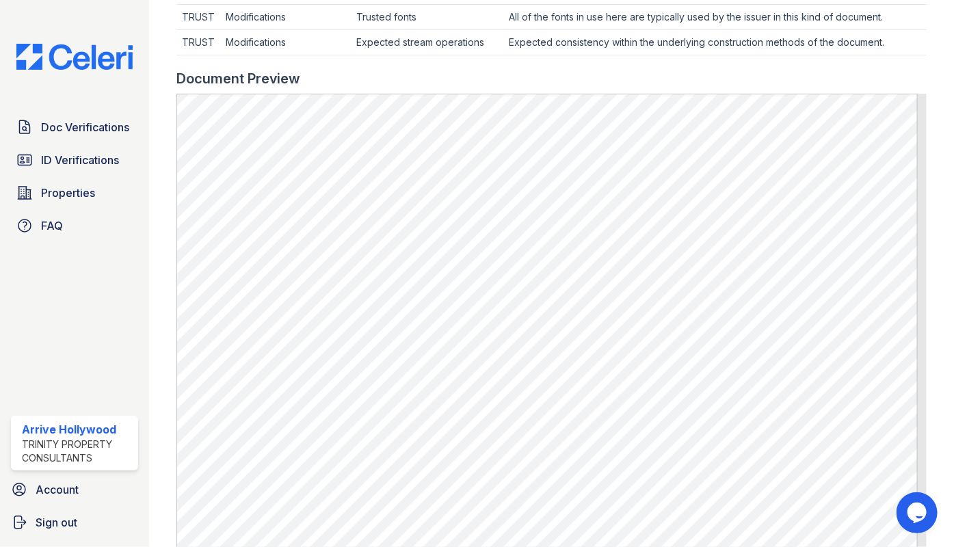
scroll to position [777, 0]
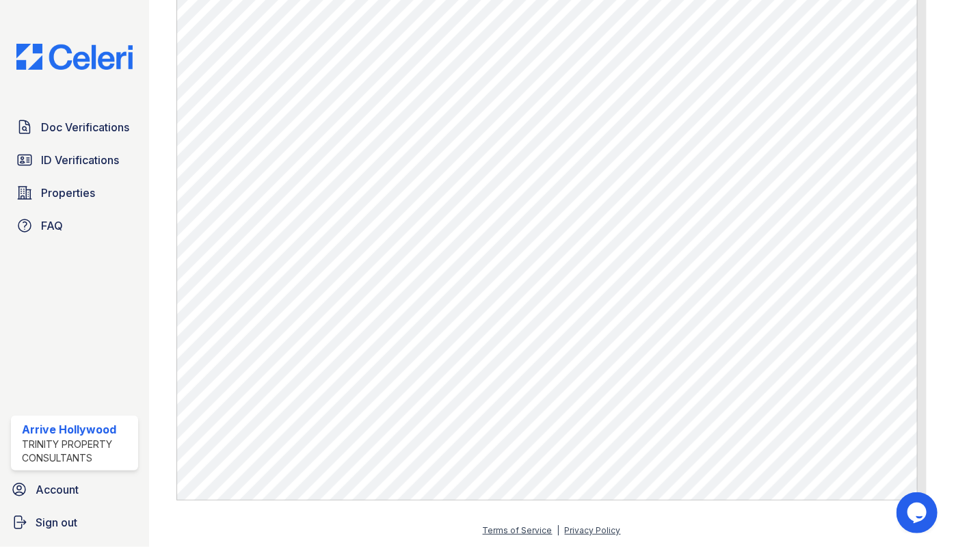
click at [62, 143] on div "Doc Verifications ID Verifications Properties FAQ" at bounding box center [74, 176] width 138 height 126
click at [62, 132] on span "Doc Verifications" at bounding box center [85, 127] width 88 height 16
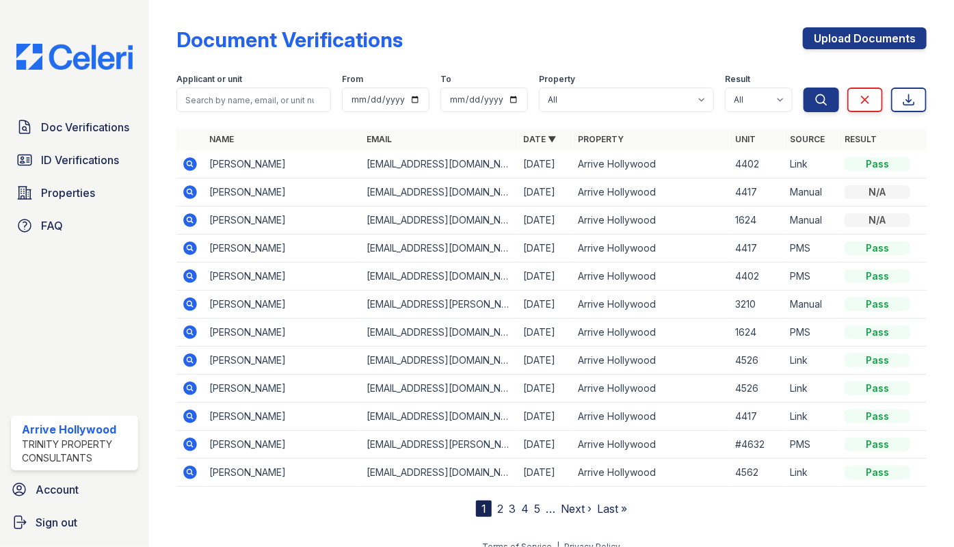
click at [65, 142] on div "Doc Verifications ID Verifications Properties FAQ" at bounding box center [74, 176] width 138 height 126
click at [65, 122] on span "Doc Verifications" at bounding box center [85, 127] width 88 height 16
click at [98, 121] on span "Doc Verifications" at bounding box center [85, 127] width 88 height 16
click at [81, 130] on span "Doc Verifications" at bounding box center [85, 127] width 88 height 16
